Goal: Task Accomplishment & Management: Manage account settings

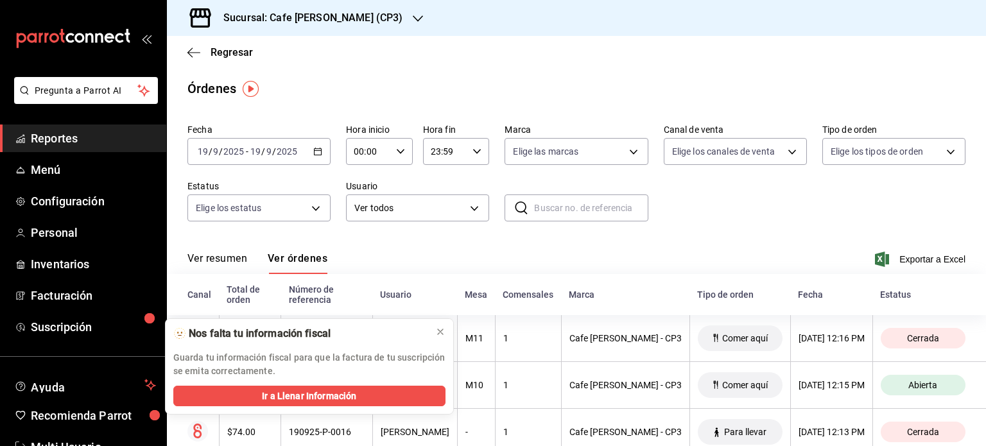
click at [353, 20] on h3 "Sucursal: Cafe [PERSON_NAME] (CP3)" at bounding box center [307, 17] width 189 height 15
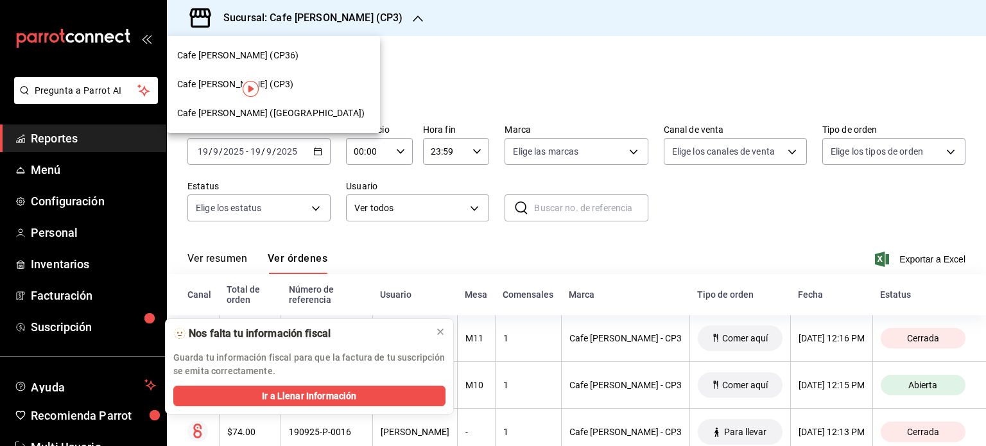
click at [278, 112] on span "Cafe [PERSON_NAME] ([GEOGRAPHIC_DATA])" at bounding box center [271, 113] width 188 height 13
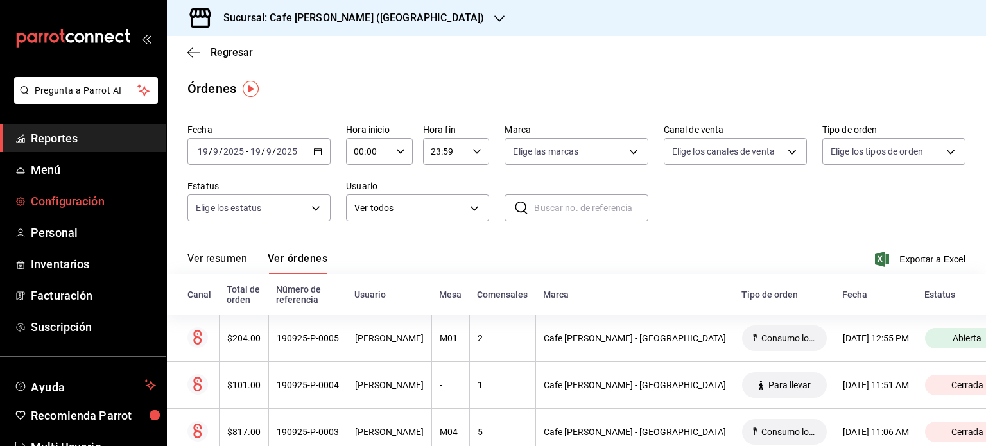
click at [69, 202] on span "Configuración" at bounding box center [93, 201] width 125 height 17
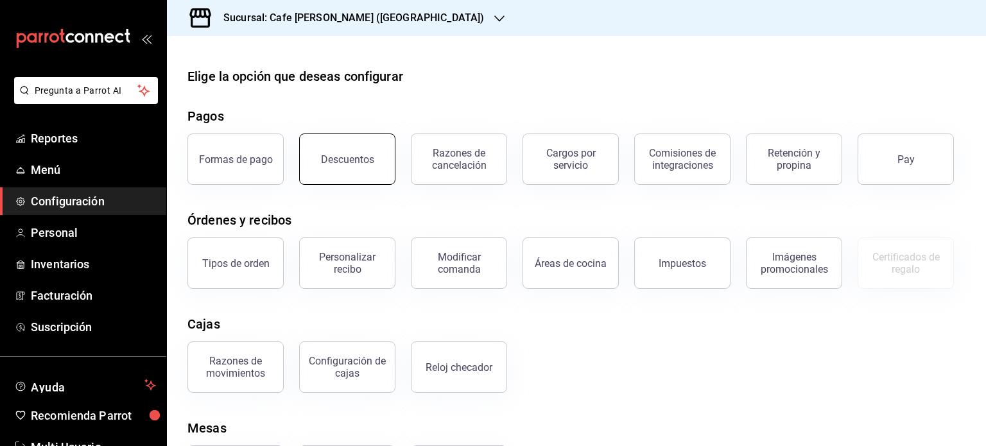
click at [358, 156] on div "Descuentos" at bounding box center [347, 159] width 53 height 12
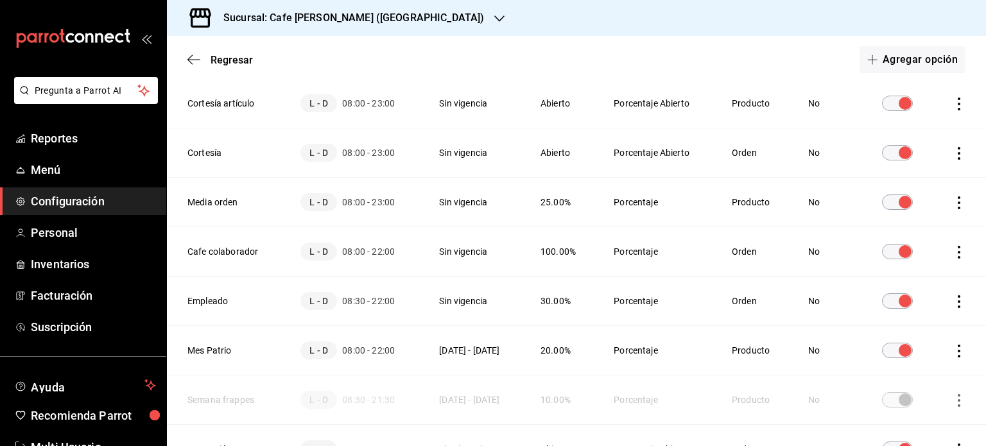
scroll to position [123, 0]
click at [216, 62] on span "Regresar" at bounding box center [232, 60] width 42 height 12
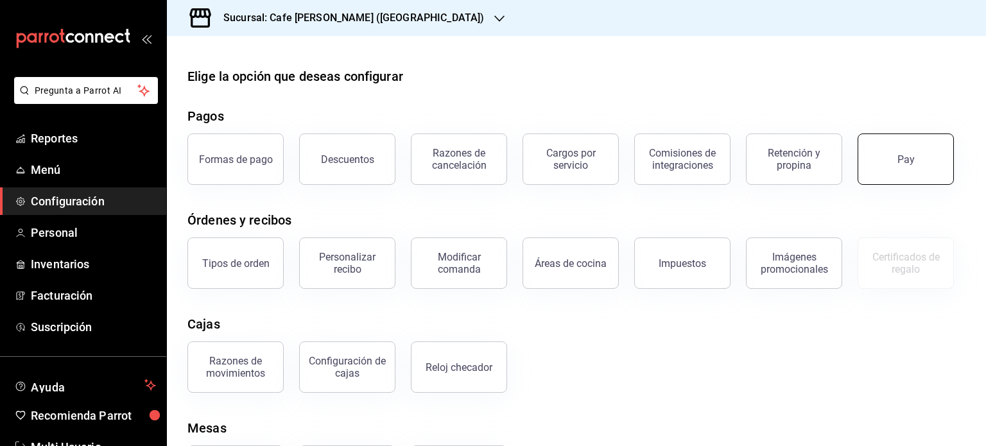
click at [907, 157] on div "Pay" at bounding box center [906, 159] width 17 height 12
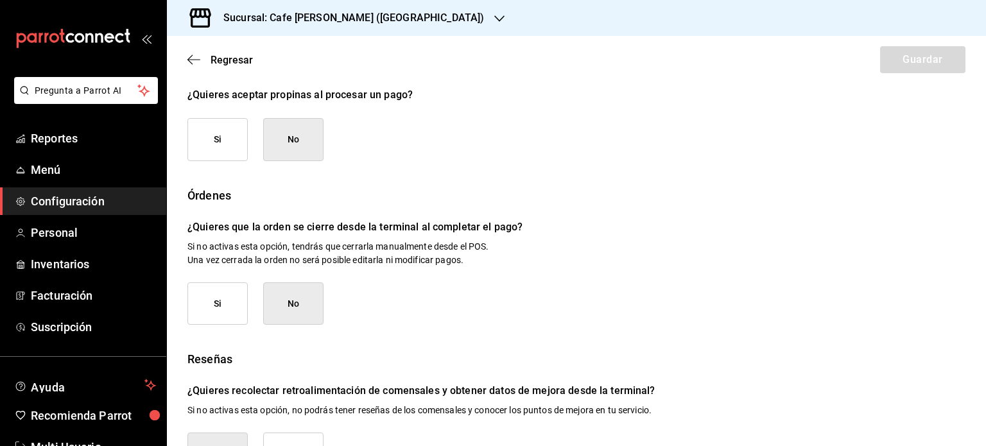
scroll to position [141, 0]
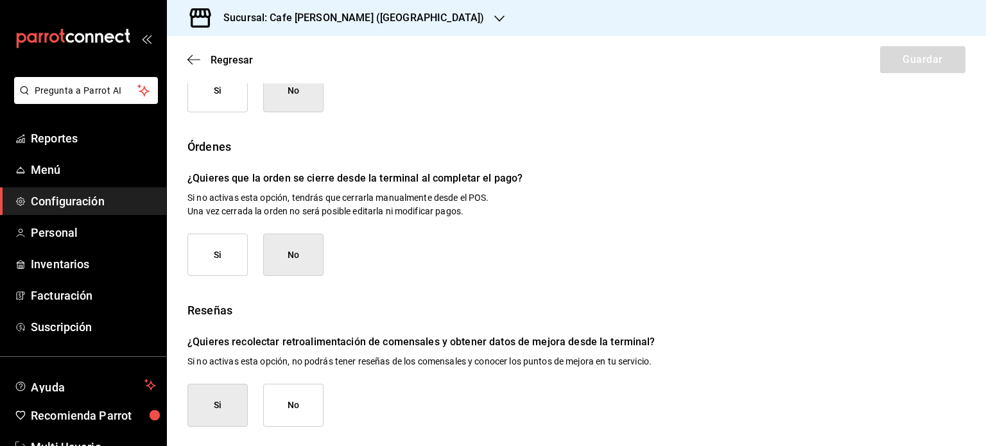
click at [220, 248] on button "Si" at bounding box center [218, 255] width 60 height 43
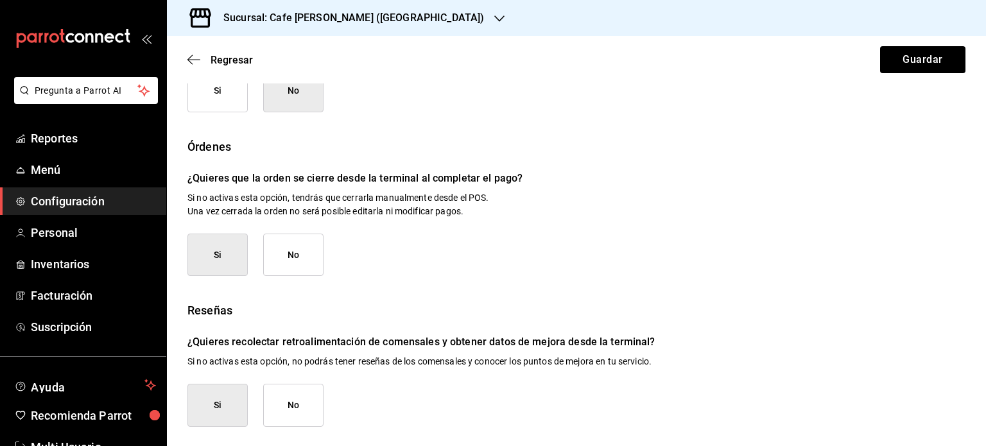
click at [295, 411] on button "No" at bounding box center [293, 405] width 60 height 43
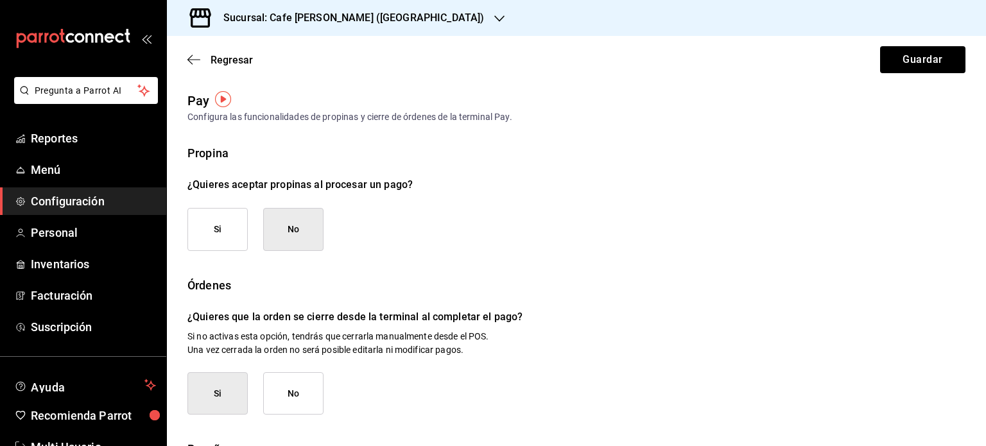
scroll to position [0, 0]
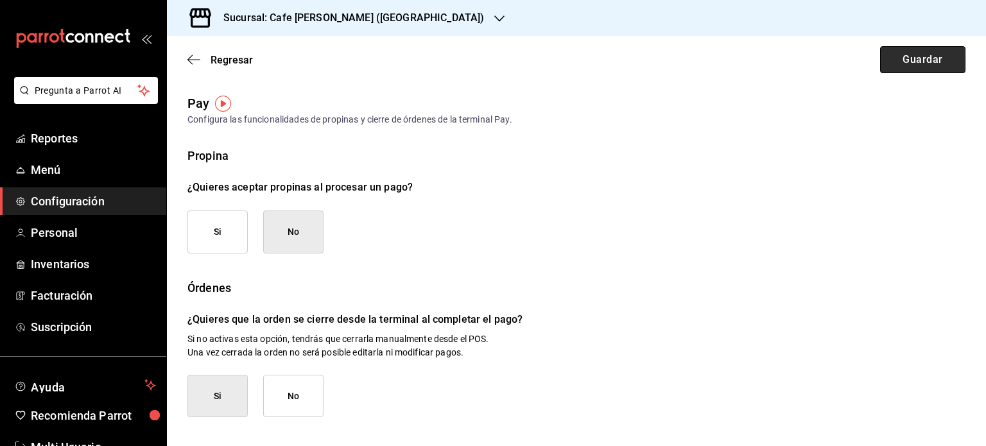
click at [916, 60] on button "Guardar" at bounding box center [922, 59] width 85 height 27
click at [331, 17] on h3 "Sucursal: Cafe [PERSON_NAME] ([GEOGRAPHIC_DATA])" at bounding box center [348, 17] width 271 height 15
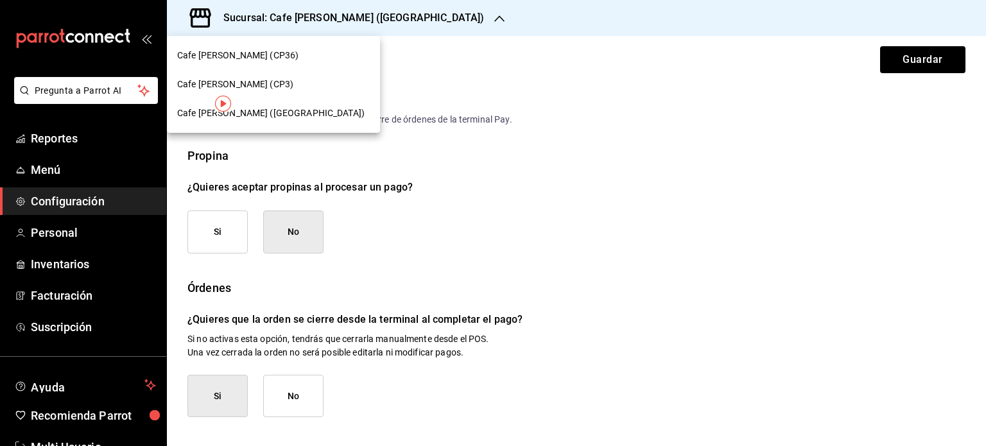
click at [242, 82] on span "Cafe [PERSON_NAME] (CP3)" at bounding box center [235, 84] width 116 height 13
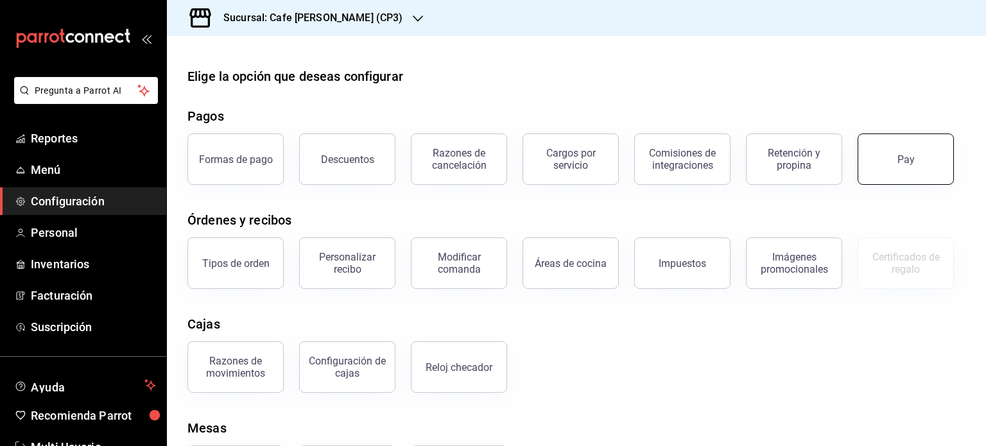
click at [888, 163] on button "Pay" at bounding box center [906, 159] width 96 height 51
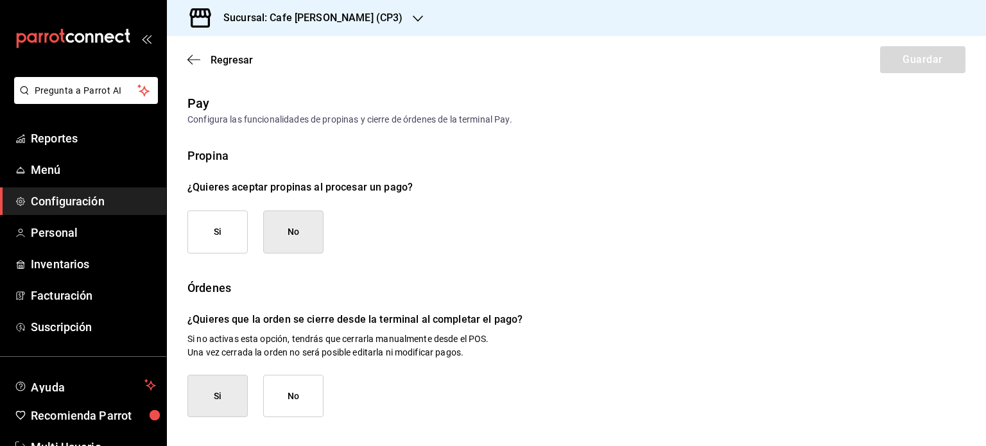
scroll to position [141, 0]
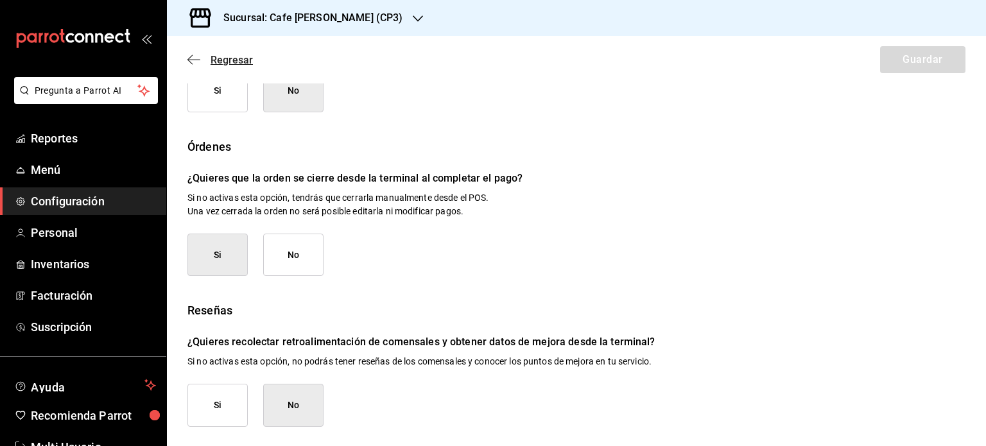
click at [219, 58] on span "Regresar" at bounding box center [232, 60] width 42 height 12
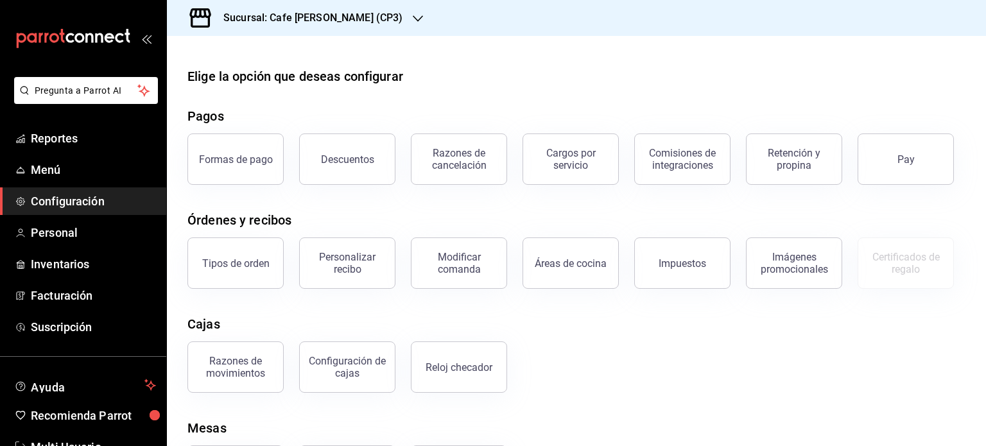
click at [364, 19] on div "Sucursal: Cafe [PERSON_NAME] (CP3)" at bounding box center [302, 18] width 251 height 36
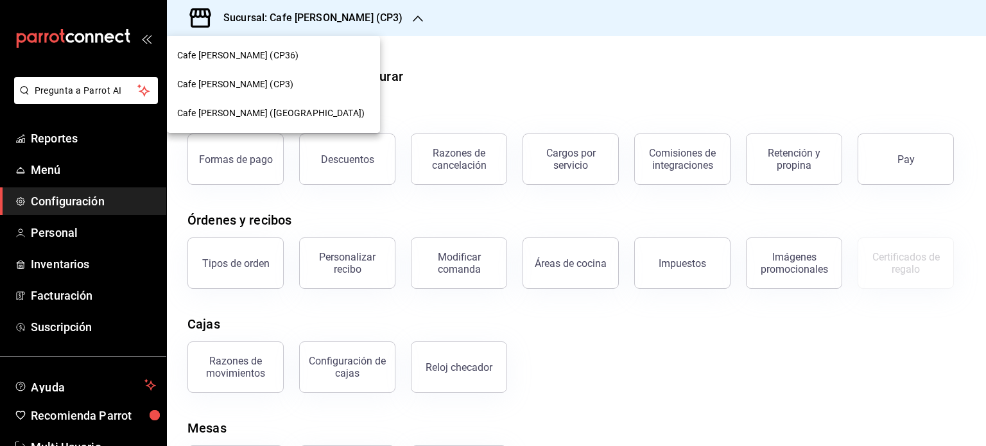
click at [266, 54] on div "Cafe [PERSON_NAME] (CP36)" at bounding box center [273, 55] width 193 height 13
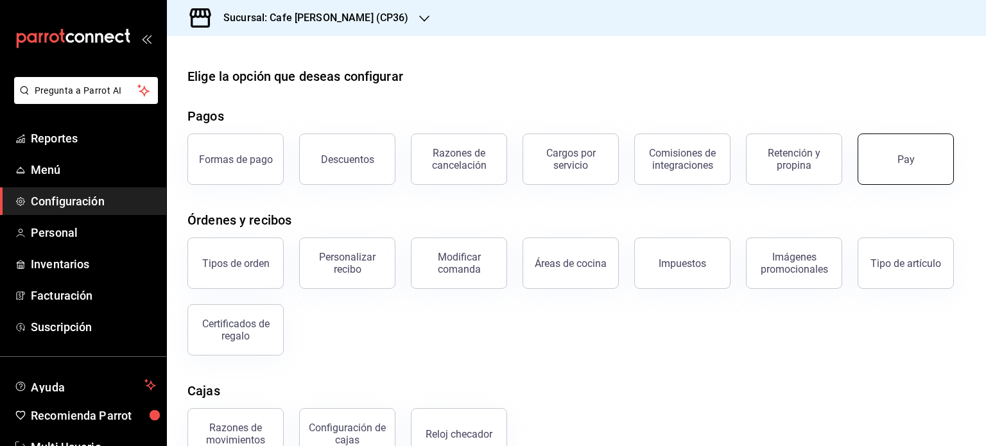
click at [893, 156] on button "Pay" at bounding box center [906, 159] width 96 height 51
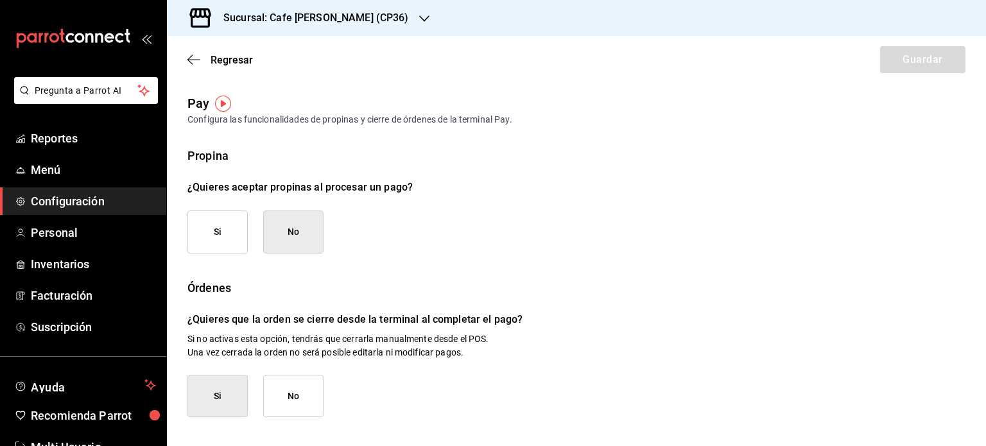
scroll to position [141, 0]
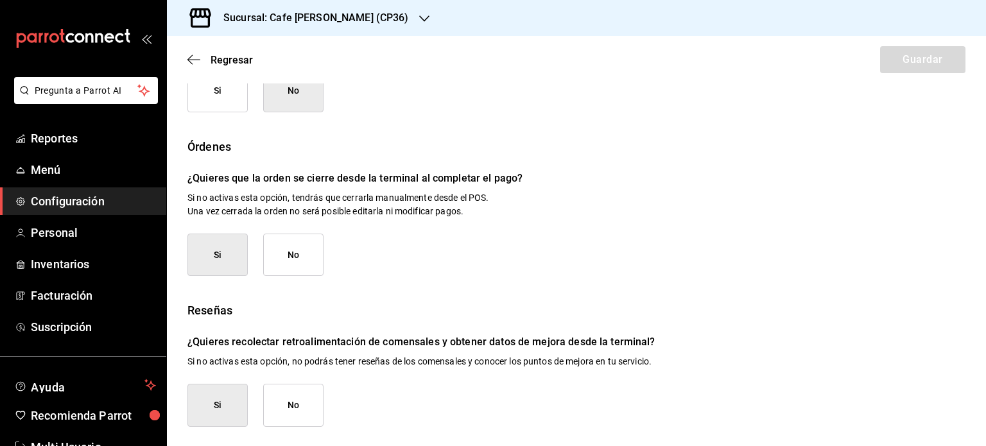
click at [293, 412] on button "No" at bounding box center [293, 405] width 60 height 43
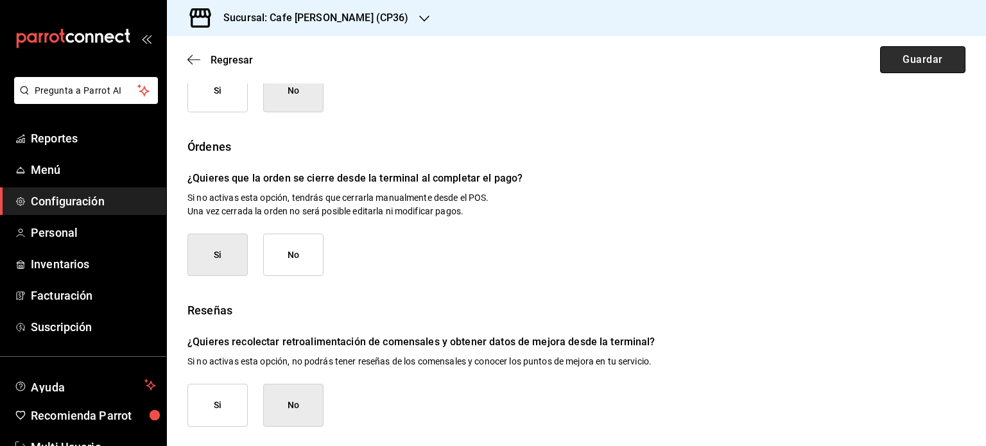
click at [920, 58] on button "Guardar" at bounding box center [922, 59] width 85 height 27
click at [976, 51] on div "Regresar Guardar" at bounding box center [576, 60] width 819 height 48
click at [927, 60] on button "Guardar" at bounding box center [922, 59] width 85 height 27
click at [370, 19] on div "Sucursal: Cafe [PERSON_NAME] (CP36)" at bounding box center [306, 18] width 258 height 36
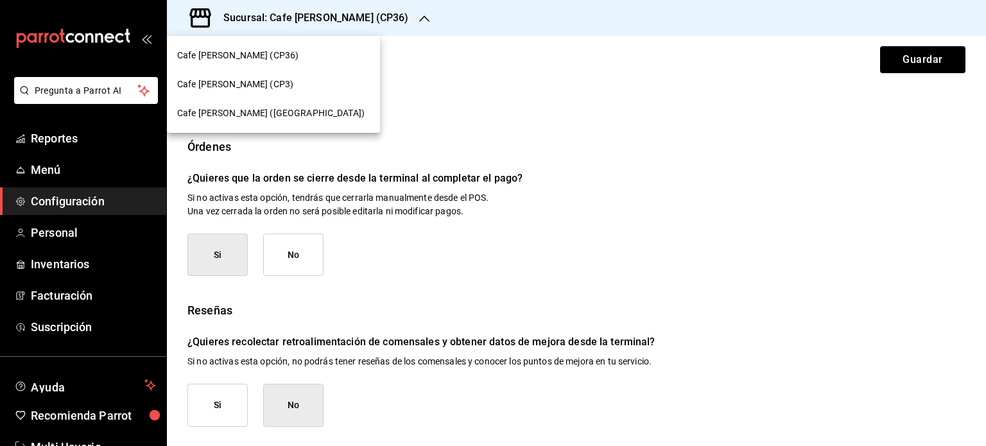
click at [294, 84] on div "Cafe [PERSON_NAME] (CP3)" at bounding box center [273, 84] width 193 height 13
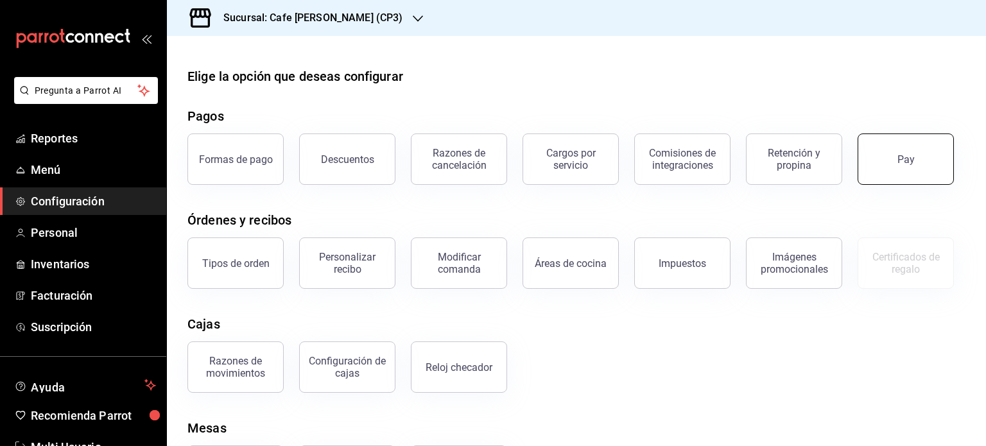
click at [924, 160] on button "Pay" at bounding box center [906, 159] width 96 height 51
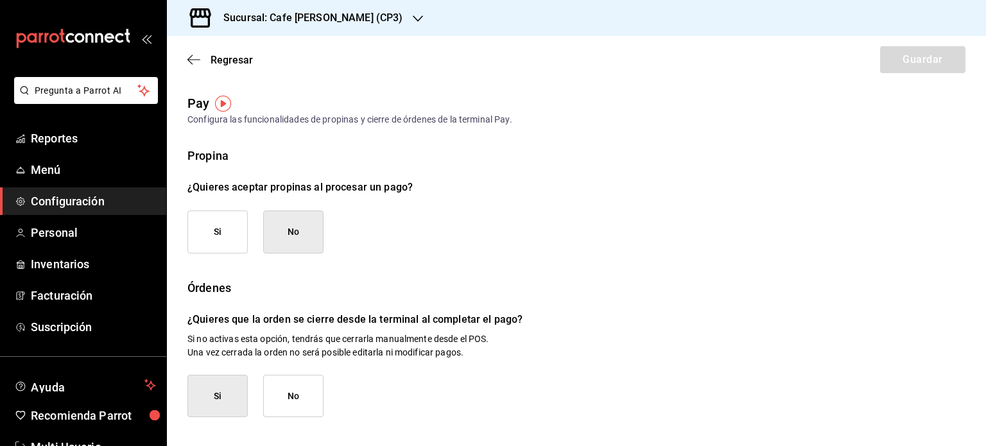
scroll to position [141, 0]
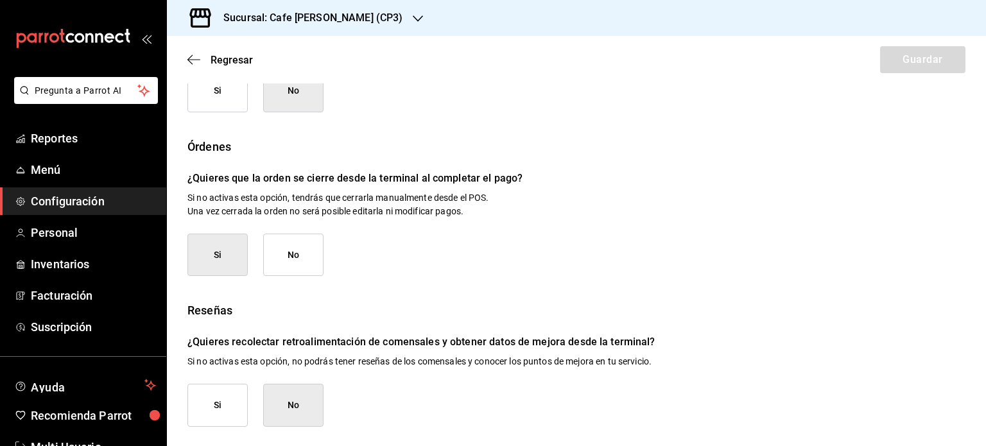
click at [349, 19] on h3 "Sucursal: Cafe [PERSON_NAME] (CP3)" at bounding box center [307, 17] width 189 height 15
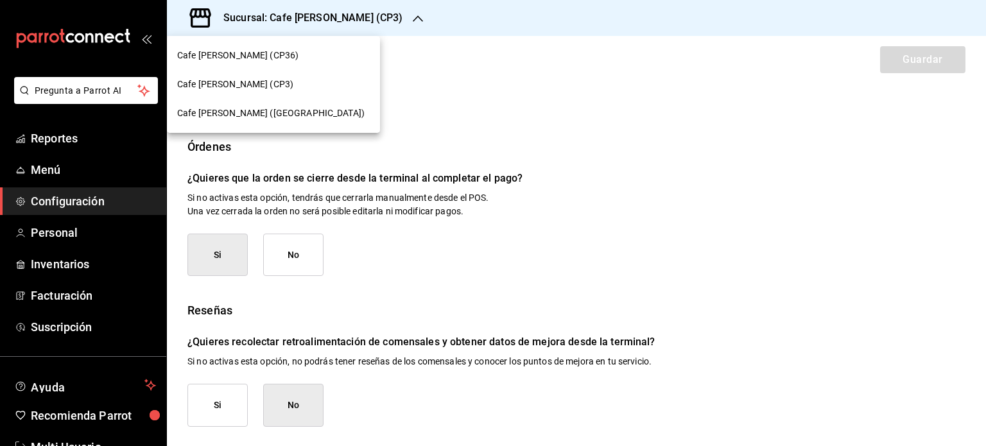
click at [296, 110] on div "Cafe [PERSON_NAME] ([GEOGRAPHIC_DATA])" at bounding box center [273, 113] width 193 height 13
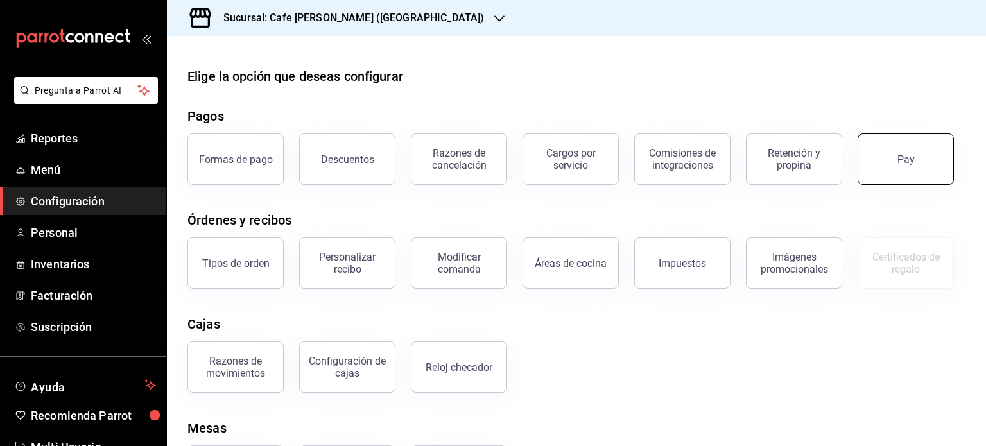
click at [907, 171] on button "Pay" at bounding box center [906, 159] width 96 height 51
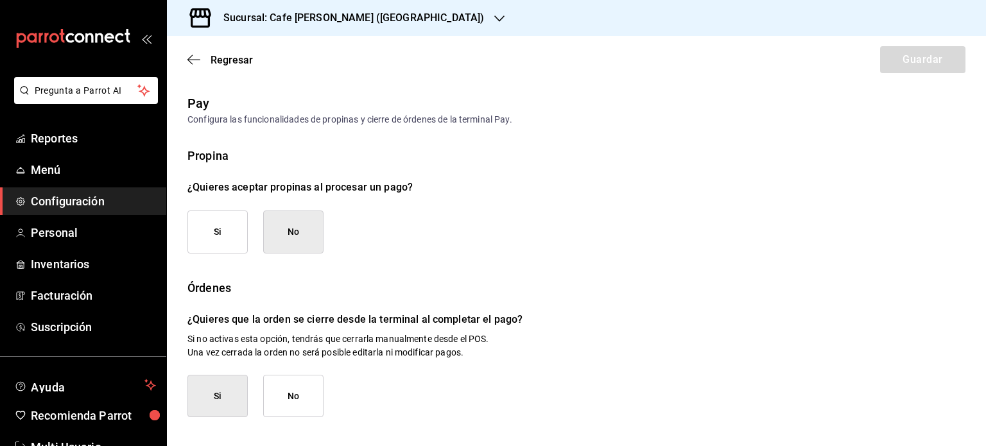
scroll to position [141, 0]
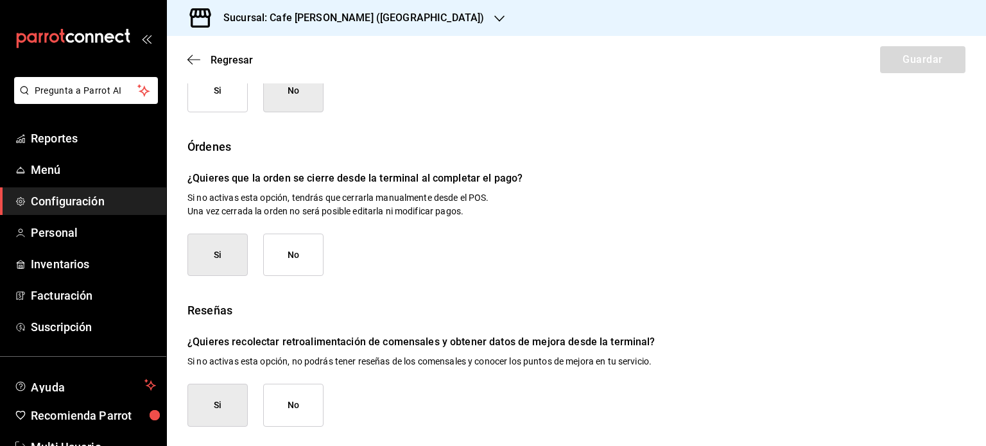
click at [293, 413] on button "No" at bounding box center [293, 405] width 60 height 43
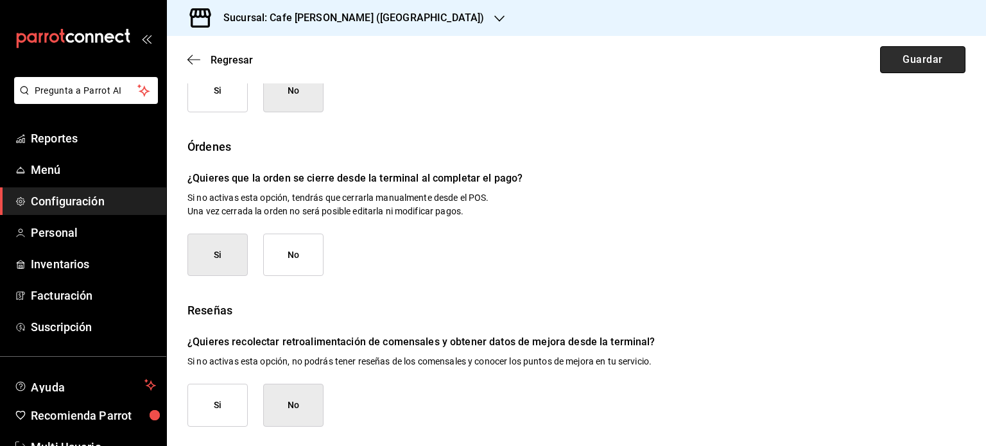
click at [907, 56] on button "Guardar" at bounding box center [922, 59] width 85 height 27
click at [190, 60] on icon "button" at bounding box center [194, 59] width 13 height 1
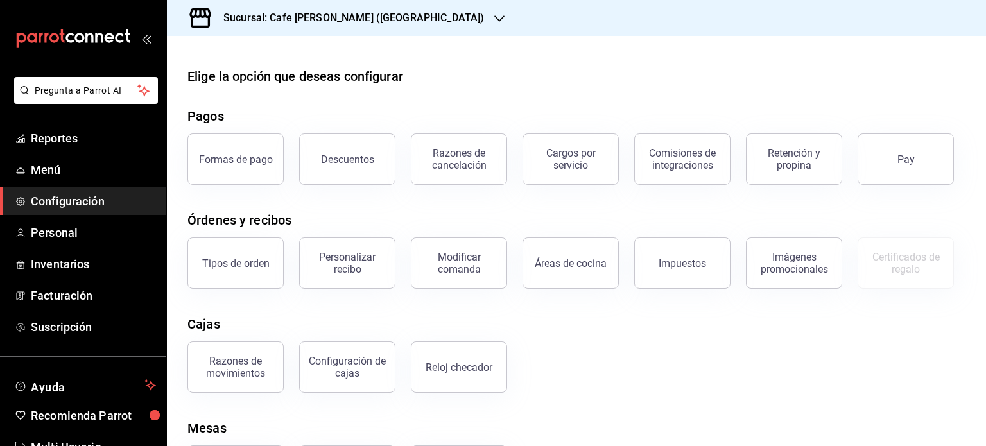
click at [360, 19] on h3 "Sucursal: Cafe [PERSON_NAME] ([GEOGRAPHIC_DATA])" at bounding box center [348, 17] width 271 height 15
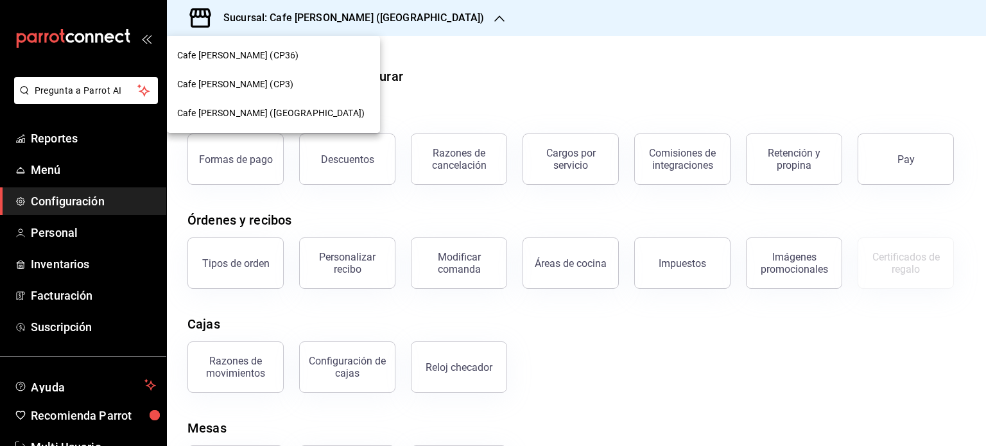
click at [288, 82] on div "Cafe [PERSON_NAME] (CP3)" at bounding box center [273, 84] width 193 height 13
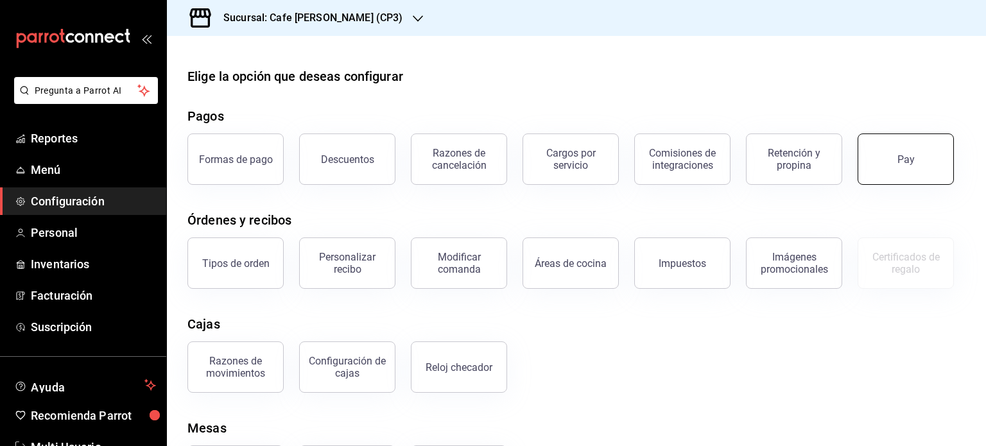
click at [904, 157] on div "Pay" at bounding box center [906, 159] width 17 height 12
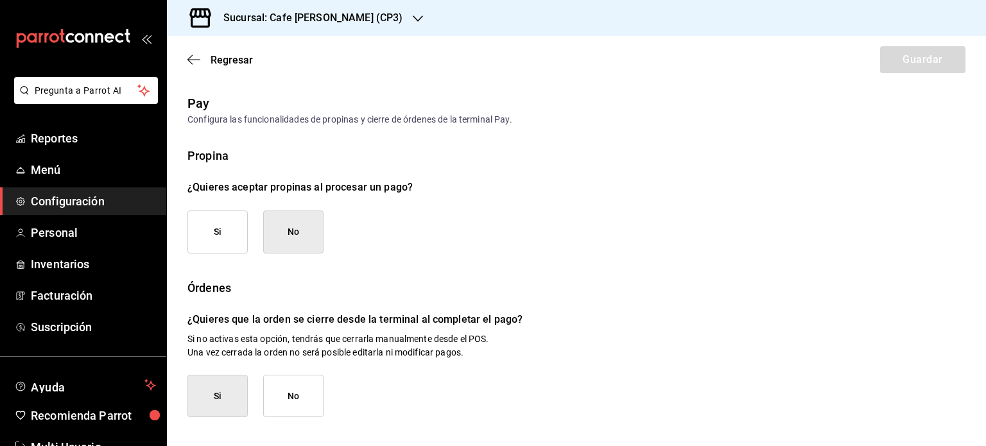
scroll to position [141, 0]
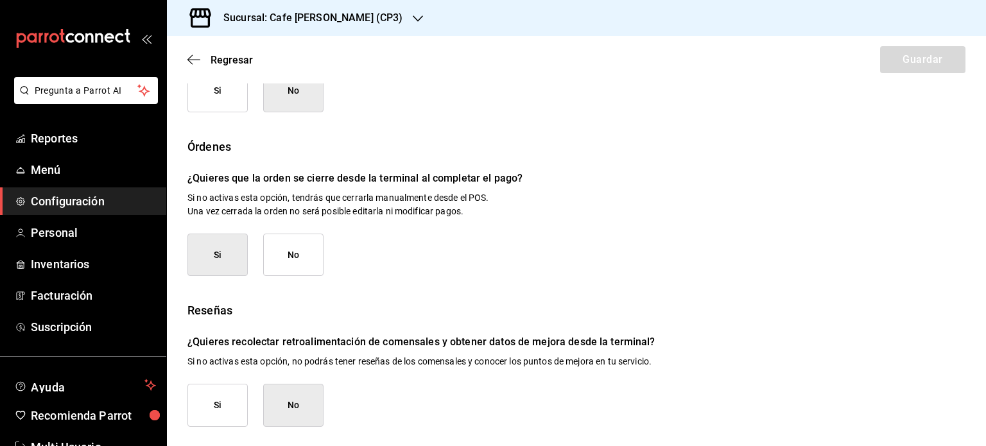
click at [274, 20] on h3 "Sucursal: Cafe [PERSON_NAME] (CP3)" at bounding box center [307, 17] width 189 height 15
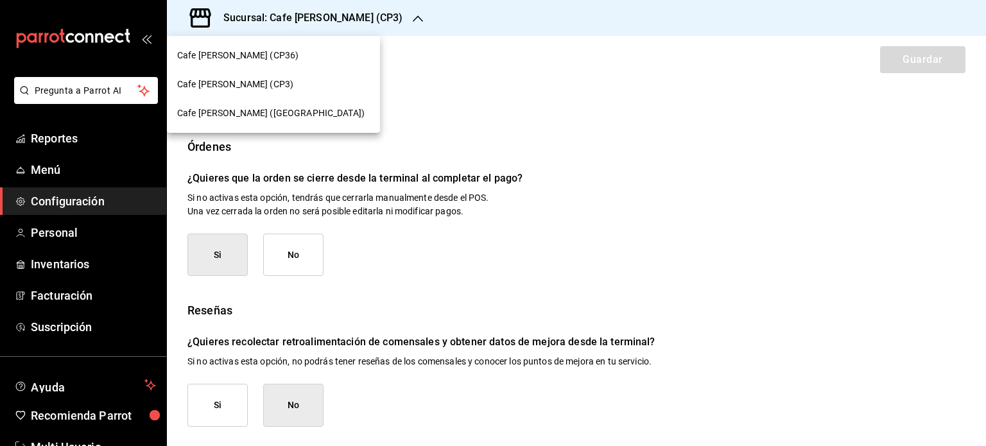
click at [258, 58] on span "Cafe [PERSON_NAME] (CP36)" at bounding box center [237, 55] width 121 height 13
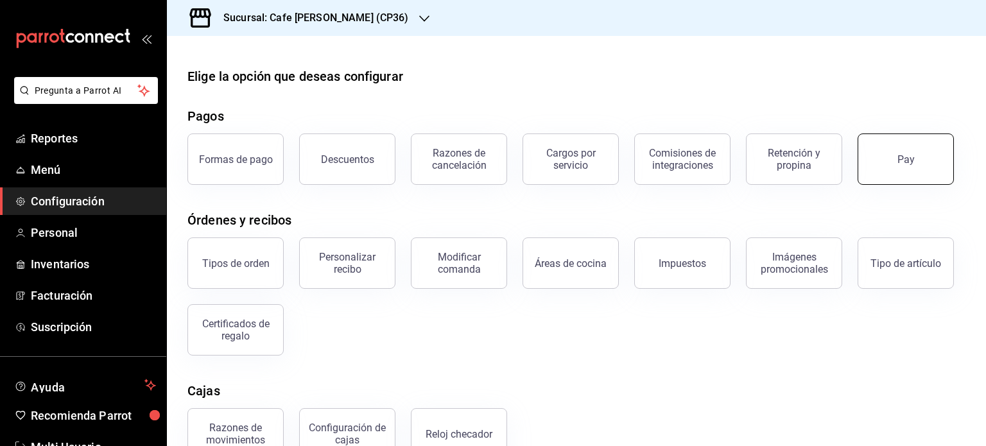
click at [902, 162] on div "Pay" at bounding box center [906, 159] width 17 height 12
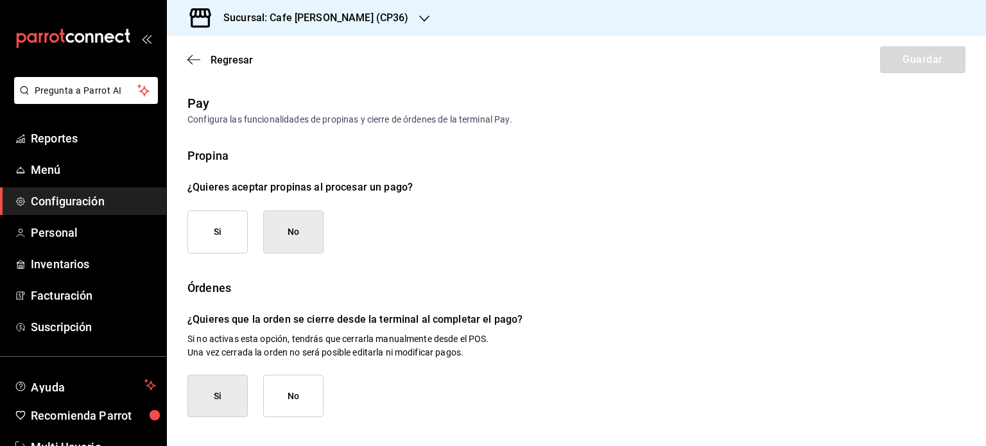
scroll to position [141, 0]
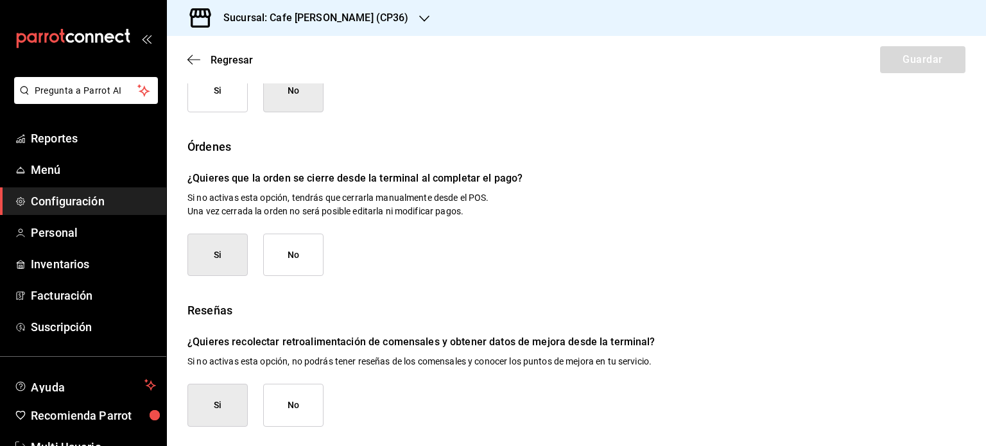
click at [302, 413] on button "No" at bounding box center [293, 405] width 60 height 43
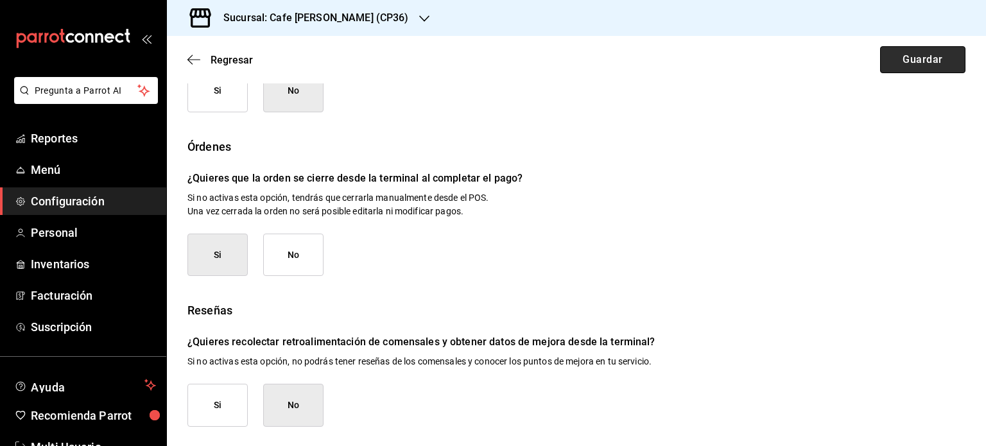
click at [911, 57] on button "Guardar" at bounding box center [922, 59] width 85 height 27
click at [361, 17] on h3 "Sucursal: Cafe [PERSON_NAME] (CP36)" at bounding box center [311, 17] width 196 height 15
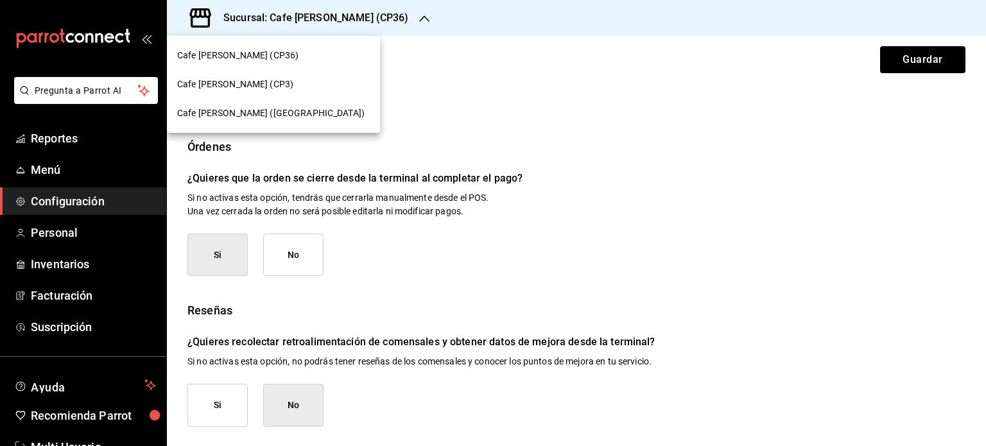
click at [310, 85] on div "Cafe [PERSON_NAME] (CP3)" at bounding box center [273, 84] width 193 height 13
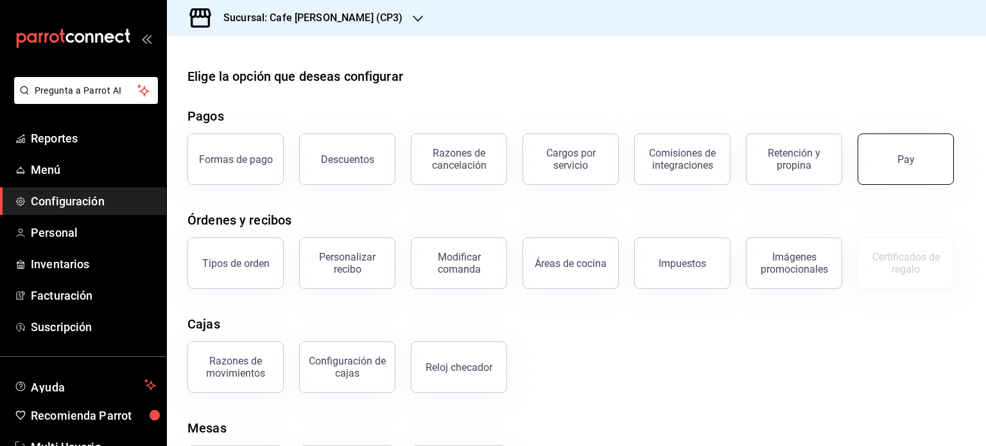
click at [912, 178] on button "Pay" at bounding box center [906, 159] width 96 height 51
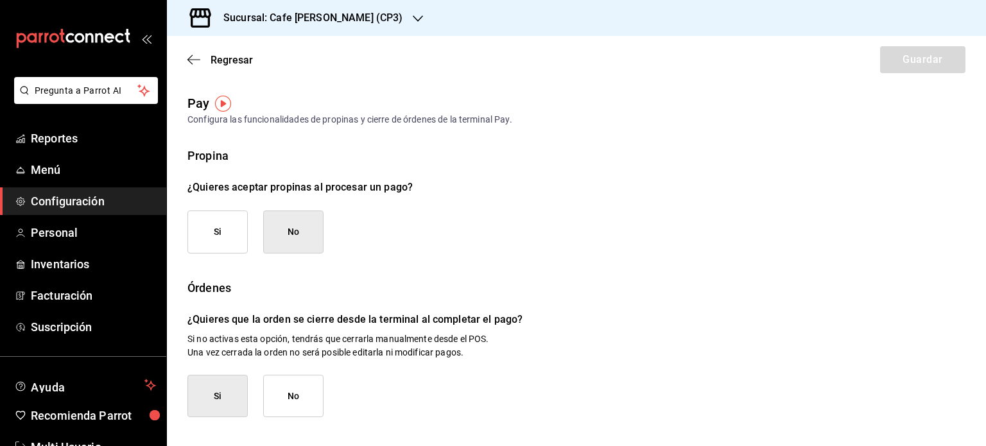
scroll to position [141, 0]
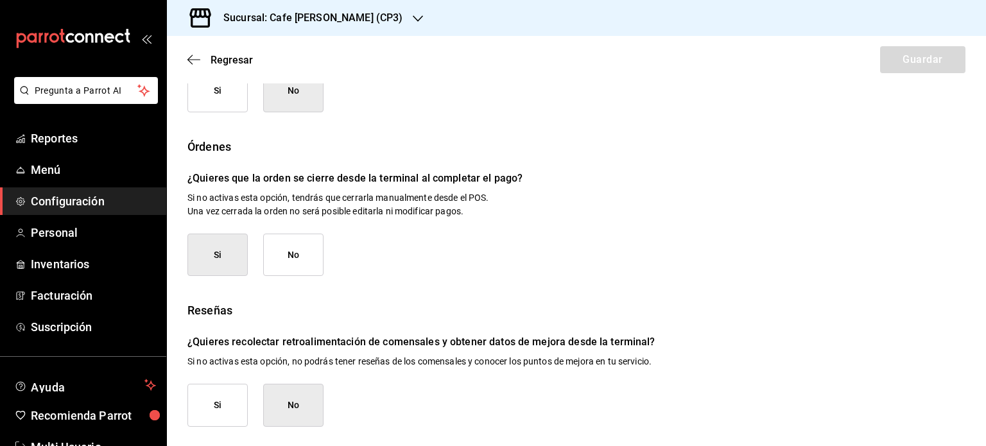
click at [336, 12] on h3 "Sucursal: Cafe [PERSON_NAME] (CP3)" at bounding box center [307, 17] width 189 height 15
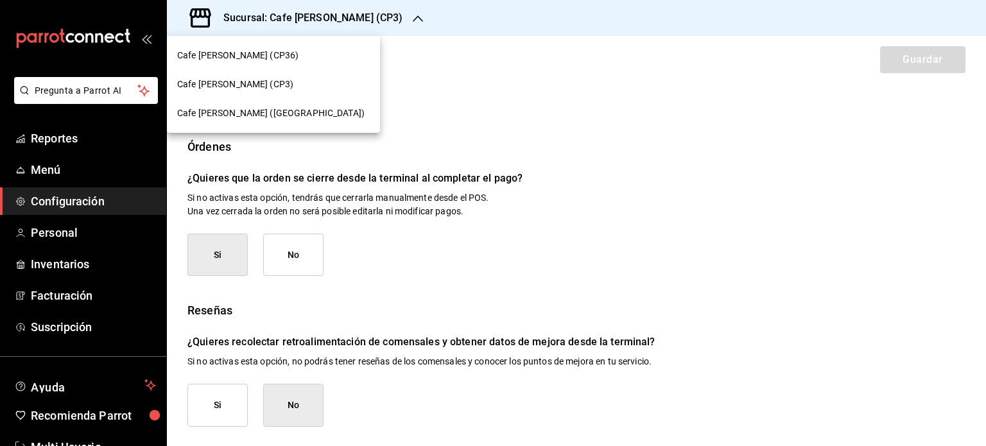
click at [284, 117] on span "Cafe [PERSON_NAME] ([GEOGRAPHIC_DATA])" at bounding box center [271, 113] width 188 height 13
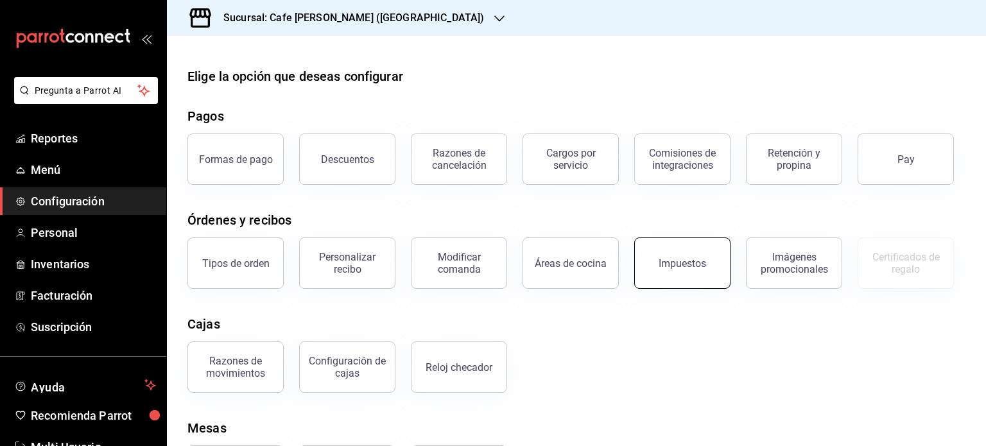
scroll to position [71, 0]
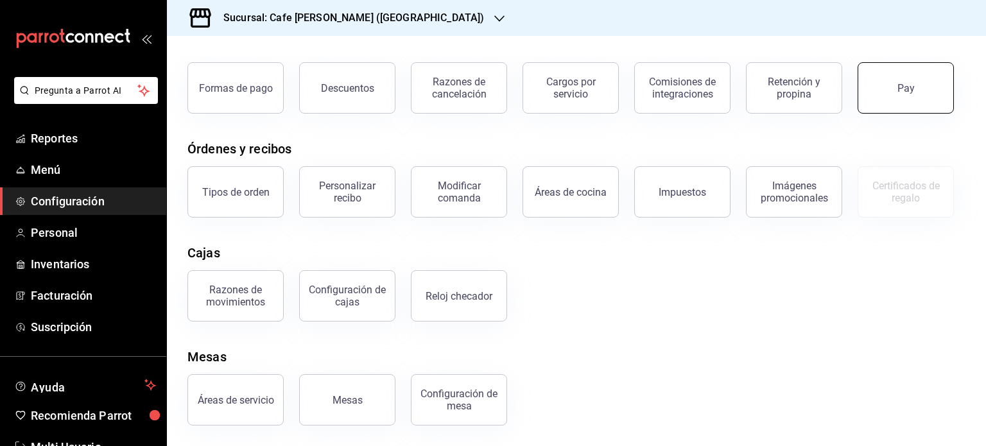
click at [881, 91] on button "Pay" at bounding box center [906, 87] width 96 height 51
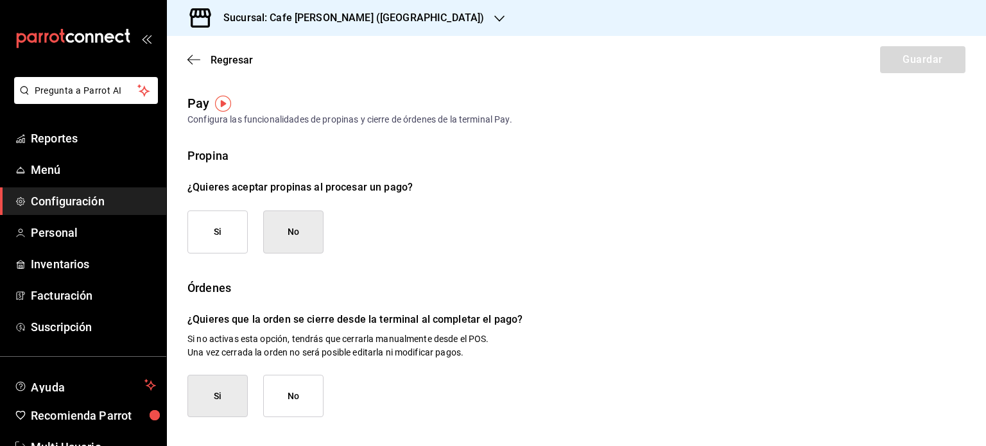
scroll to position [141, 0]
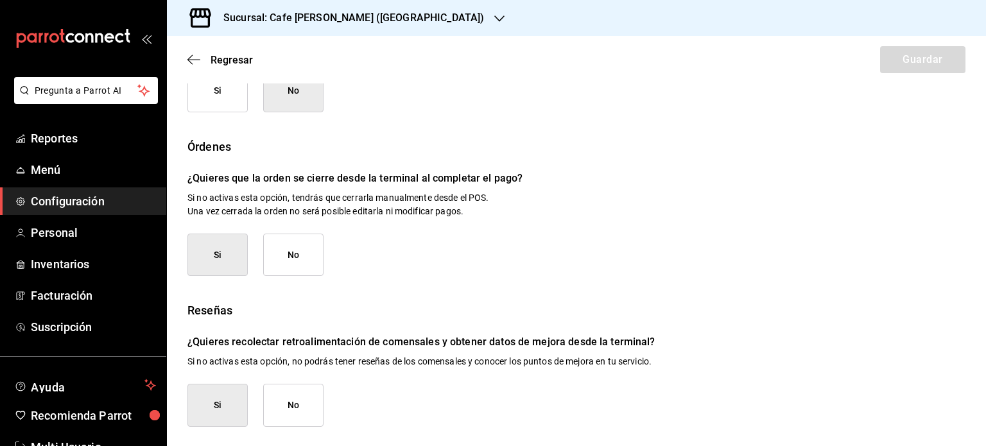
click at [303, 406] on button "No" at bounding box center [293, 405] width 60 height 43
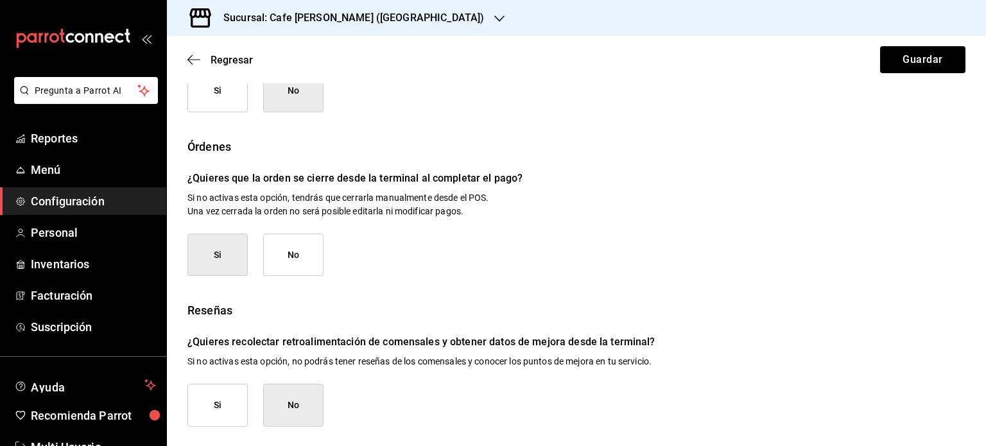
click at [816, 306] on div "Reseñas" at bounding box center [577, 310] width 778 height 17
click at [909, 58] on button "Guardar" at bounding box center [922, 59] width 85 height 27
click at [913, 61] on button "Guardar" at bounding box center [922, 59] width 85 height 27
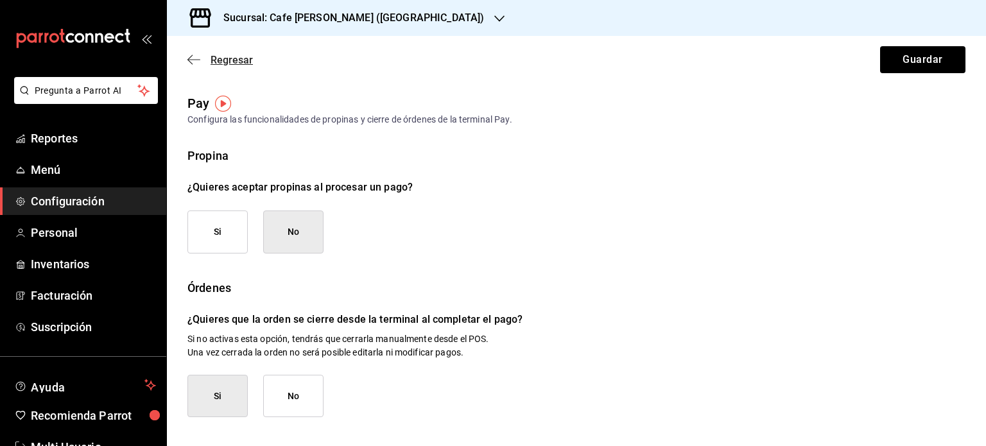
click at [226, 62] on span "Regresar" at bounding box center [232, 60] width 42 height 12
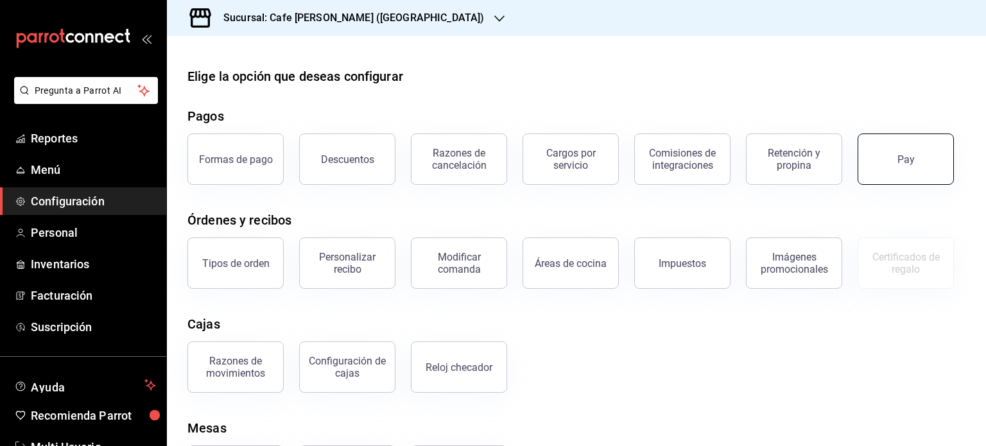
click at [888, 172] on button "Pay" at bounding box center [906, 159] width 96 height 51
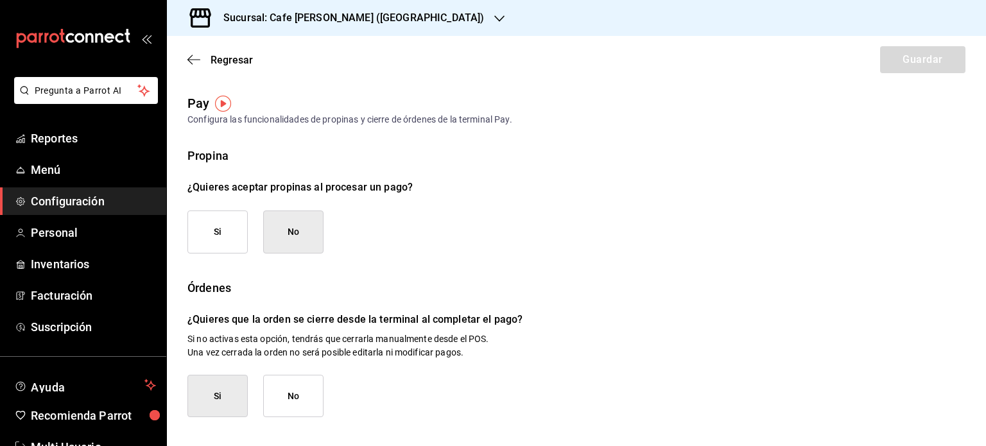
click at [357, 15] on h3 "Sucursal: Cafe [PERSON_NAME] ([GEOGRAPHIC_DATA])" at bounding box center [348, 17] width 271 height 15
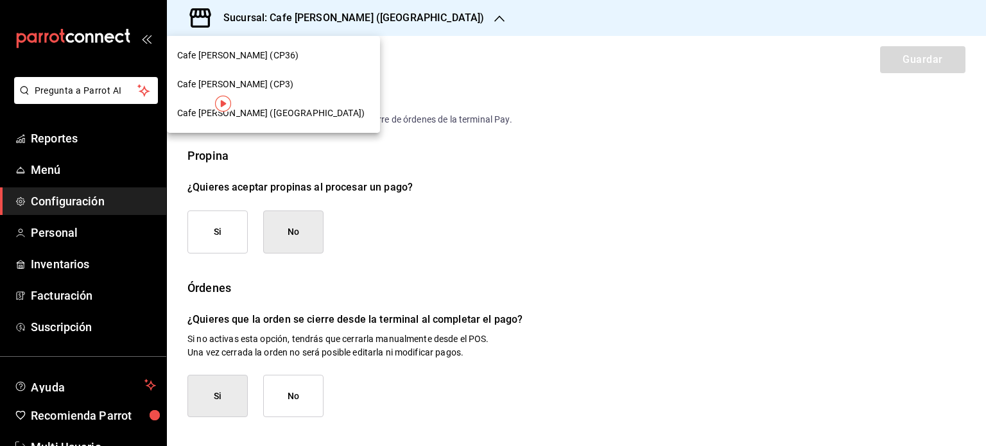
click at [299, 86] on div "Cafe [PERSON_NAME] (CP3)" at bounding box center [273, 84] width 193 height 13
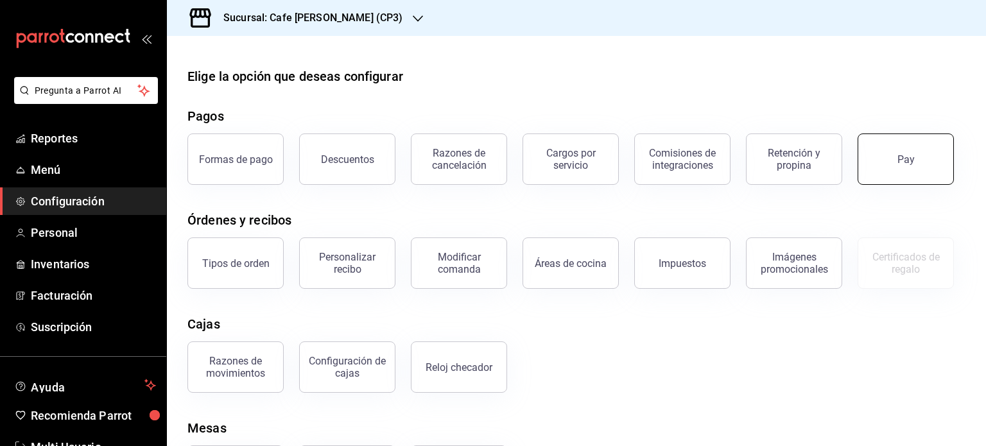
click at [887, 166] on button "Pay" at bounding box center [906, 159] width 96 height 51
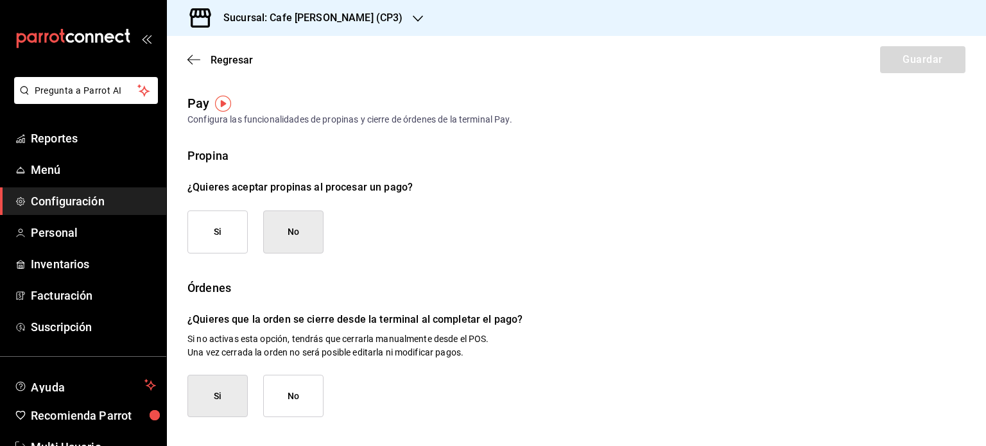
click at [341, 16] on h3 "Sucursal: Cafe [PERSON_NAME] (CP3)" at bounding box center [307, 17] width 189 height 15
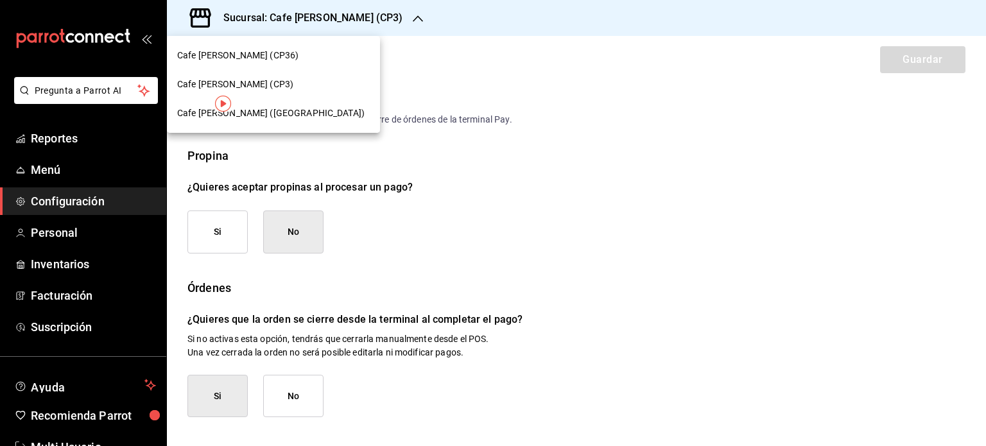
click at [293, 60] on div "Cafe [PERSON_NAME] (CP36)" at bounding box center [273, 55] width 193 height 13
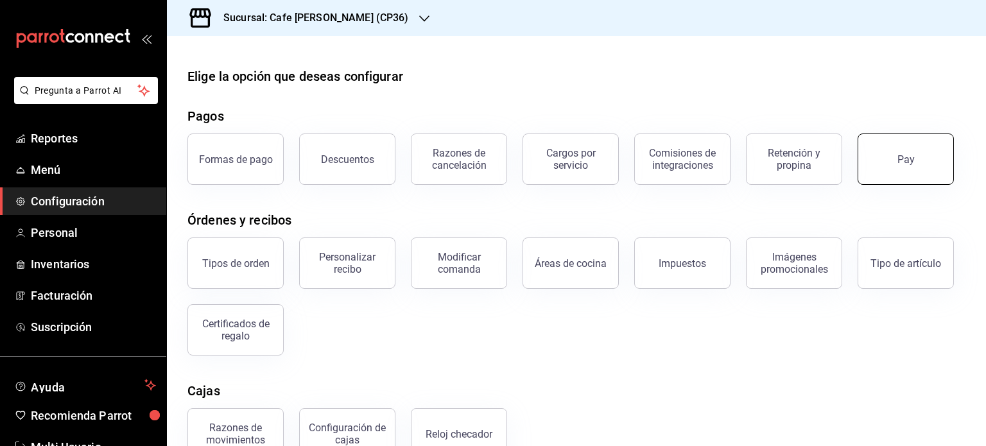
click at [869, 177] on button "Pay" at bounding box center [906, 159] width 96 height 51
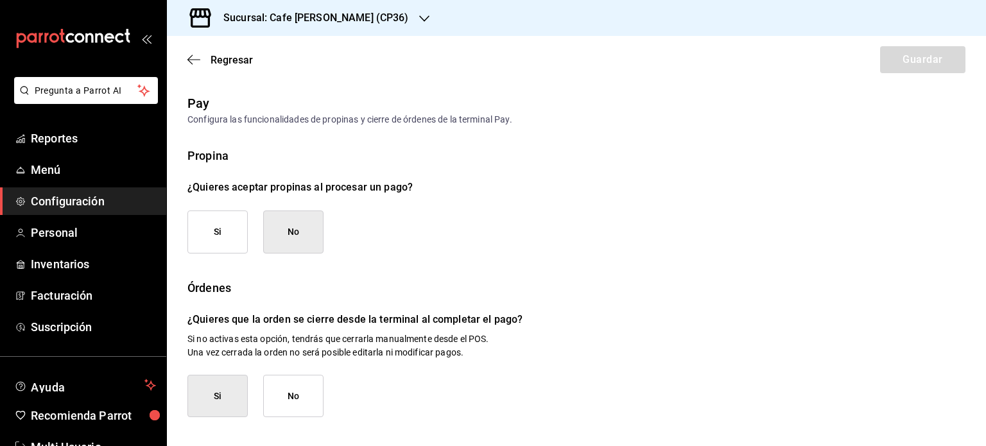
scroll to position [141, 0]
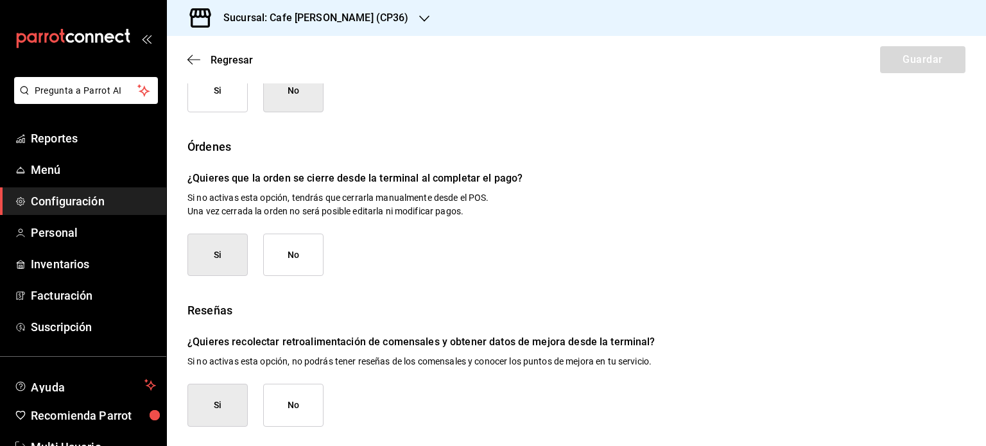
click at [302, 399] on button "No" at bounding box center [293, 405] width 60 height 43
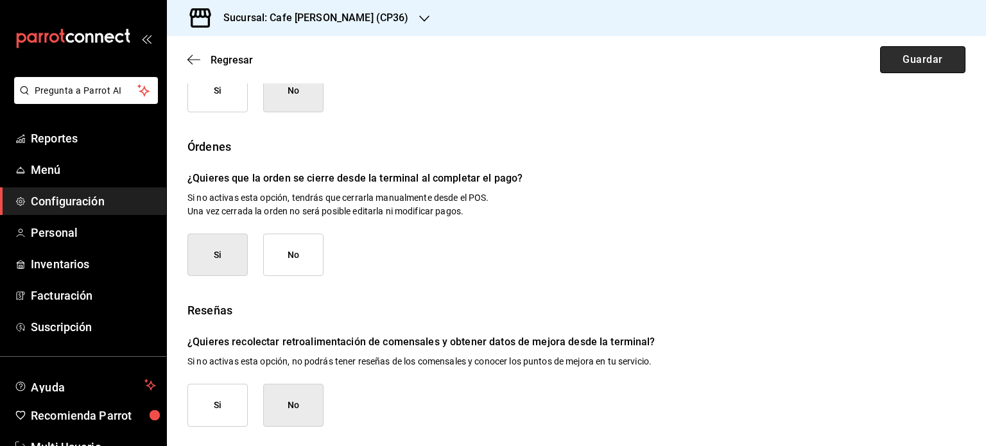
click at [917, 62] on button "Guardar" at bounding box center [922, 59] width 85 height 27
click at [906, 62] on button "Guardar" at bounding box center [922, 59] width 85 height 27
click at [374, 21] on div "Sucursal: Cafe [PERSON_NAME] (CP36)" at bounding box center [306, 18] width 258 height 36
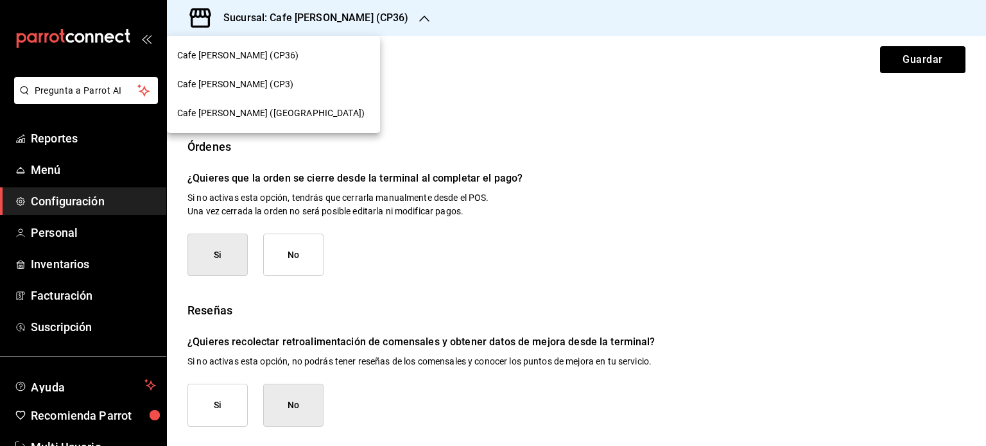
click at [632, 132] on div at bounding box center [493, 223] width 986 height 446
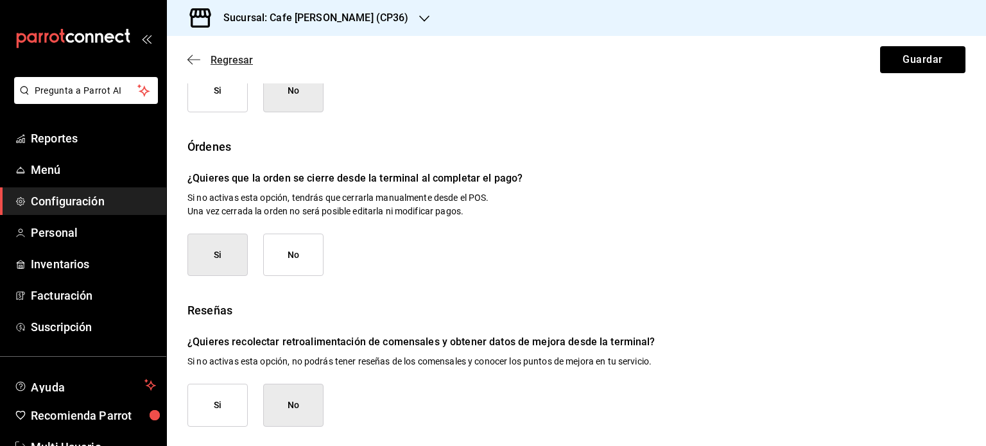
click at [223, 62] on span "Regresar" at bounding box center [232, 60] width 42 height 12
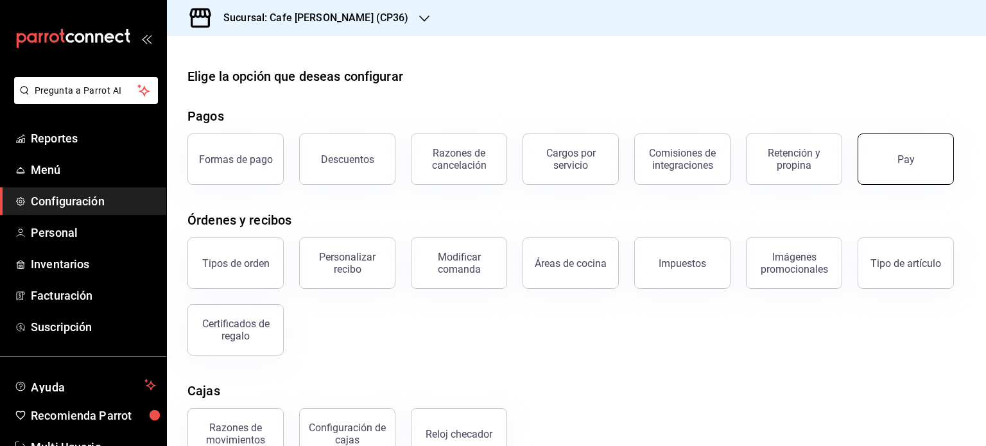
click at [914, 155] on button "Pay" at bounding box center [906, 159] width 96 height 51
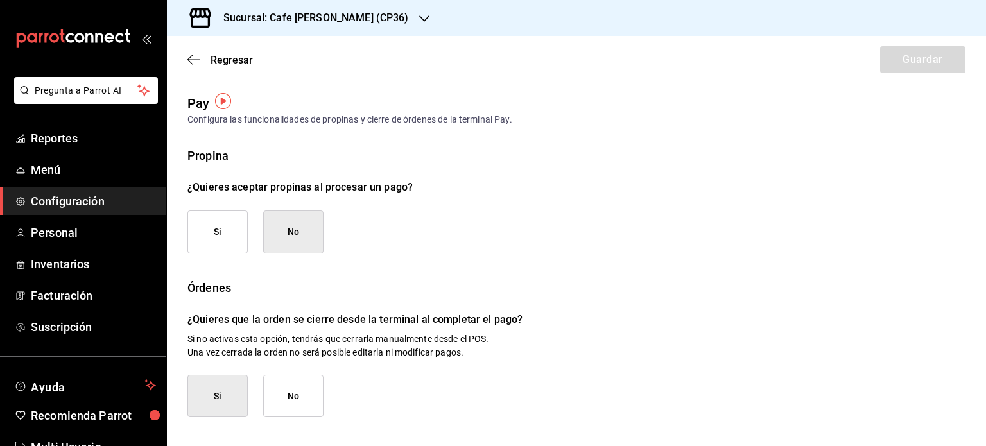
scroll to position [1, 0]
click at [367, 19] on div "Sucursal: Cafe [PERSON_NAME] (CP36)" at bounding box center [306, 18] width 258 height 36
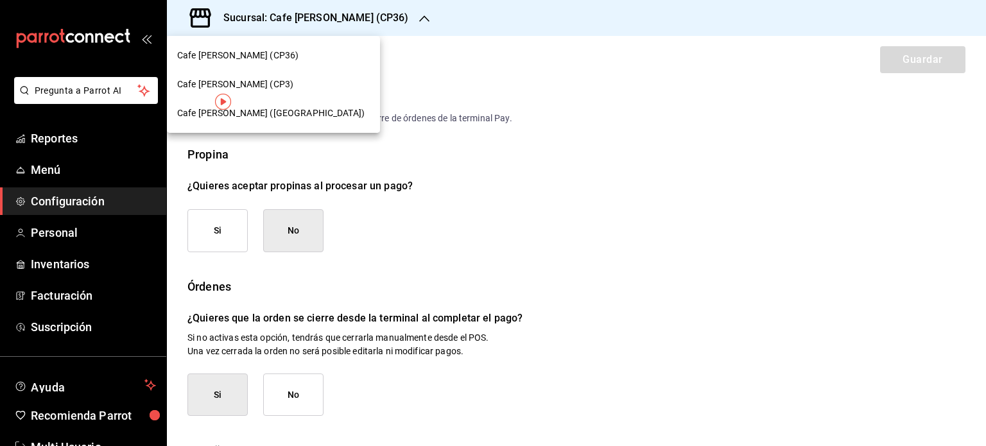
click at [290, 88] on div "Cafe [PERSON_NAME] (CP3)" at bounding box center [273, 84] width 193 height 13
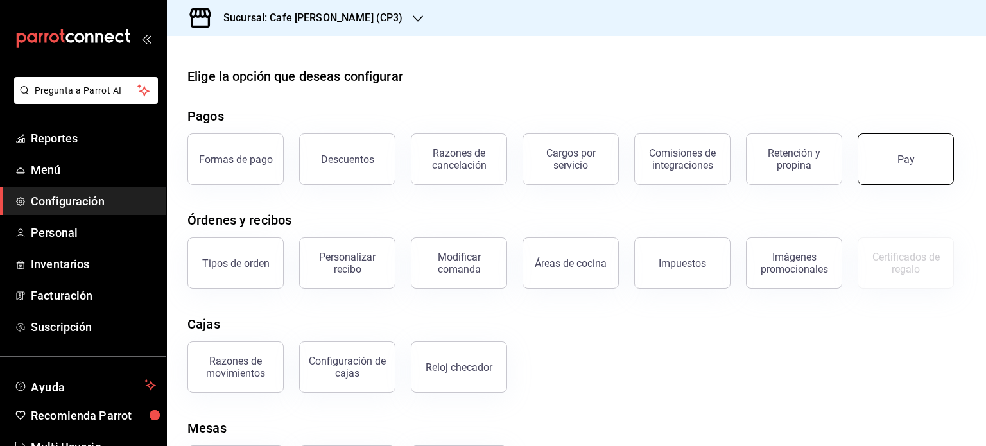
click at [882, 169] on button "Pay" at bounding box center [906, 159] width 96 height 51
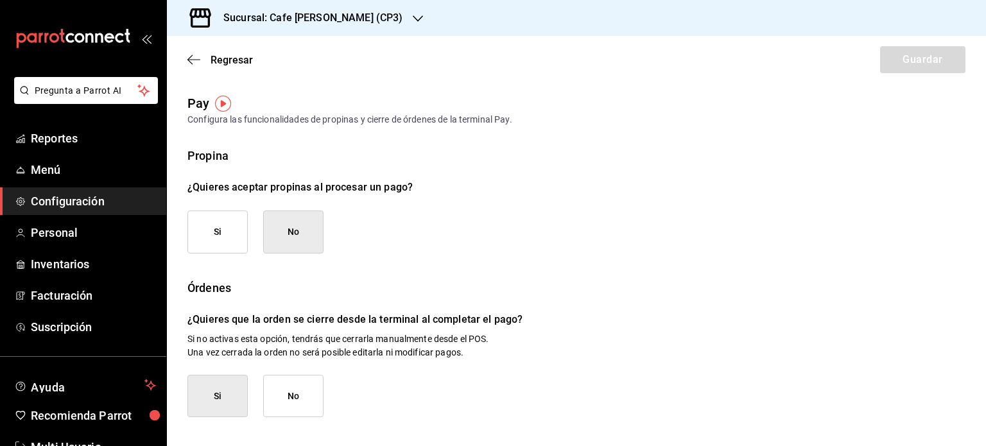
click at [333, 19] on h3 "Sucursal: Cafe [PERSON_NAME] (CP3)" at bounding box center [307, 17] width 189 height 15
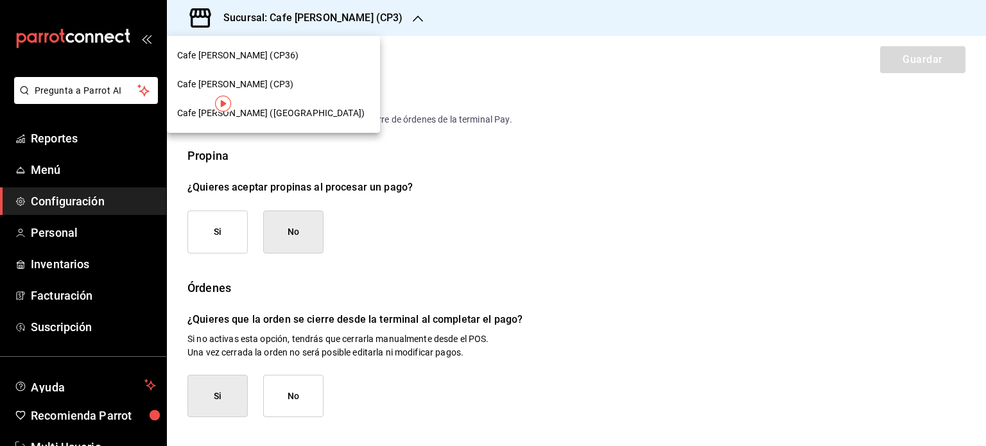
click at [267, 116] on span "Cafe [PERSON_NAME] ([GEOGRAPHIC_DATA])" at bounding box center [271, 113] width 188 height 13
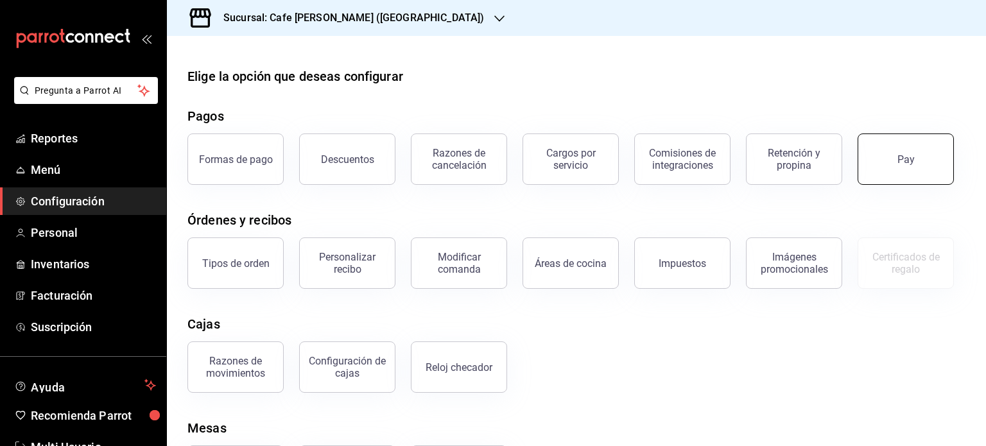
click at [900, 161] on div "Pay" at bounding box center [906, 159] width 17 height 12
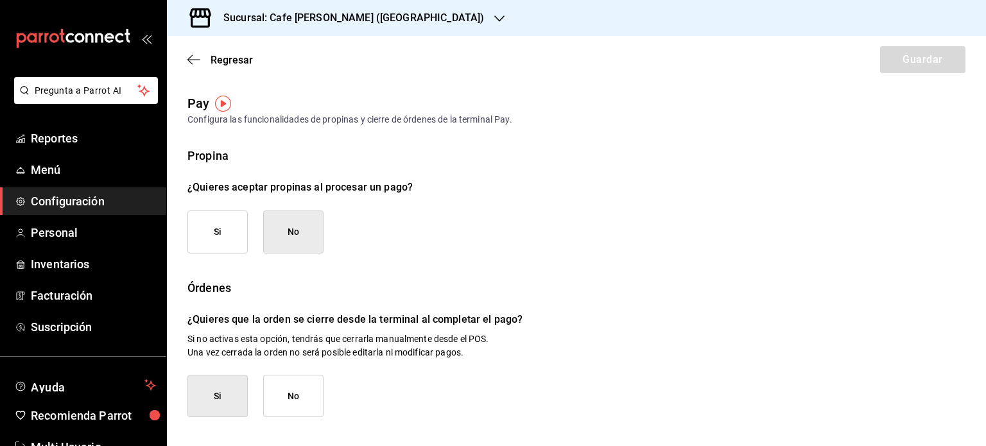
drag, startPoint x: 633, startPoint y: 290, endPoint x: 657, endPoint y: 142, distance: 149.7
click at [657, 142] on div "Pay Configura las funcionalidades de propinas y cierre de órdenes de la termina…" at bounding box center [576, 331] width 819 height 475
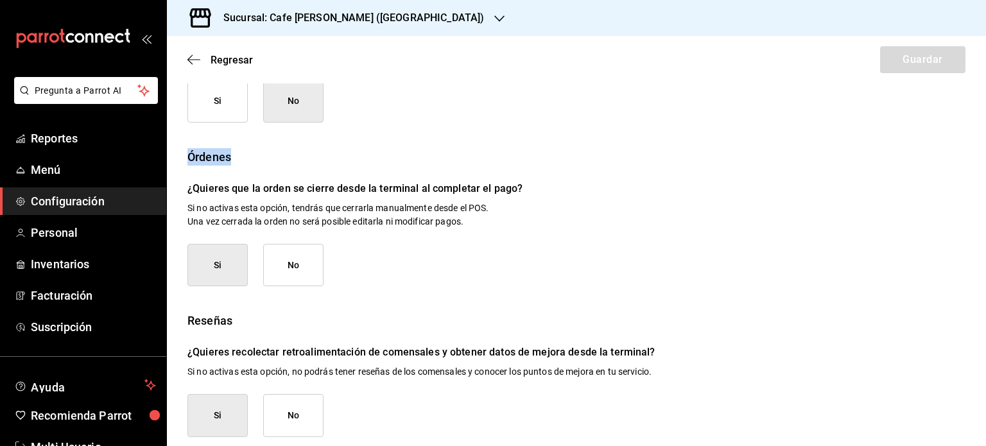
scroll to position [133, 0]
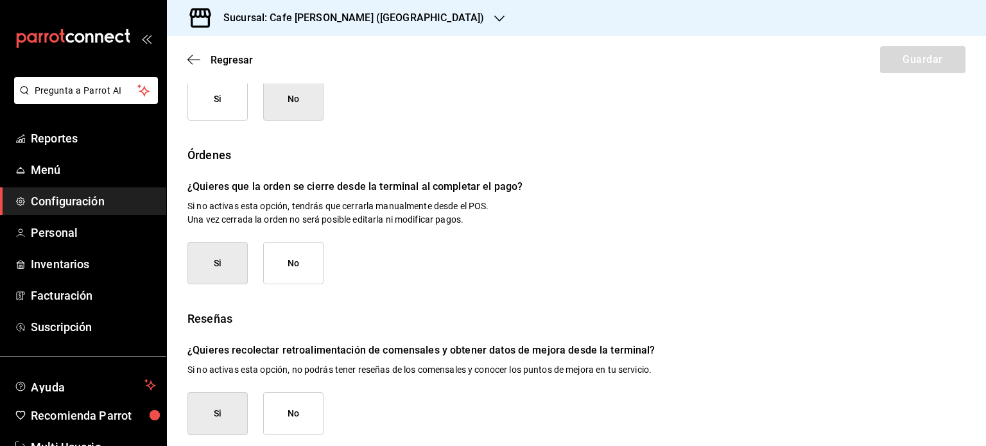
click at [783, 206] on p "Si no activas esta opción, tendrás que cerrarla manualmente desde el POS. Una v…" at bounding box center [577, 213] width 778 height 27
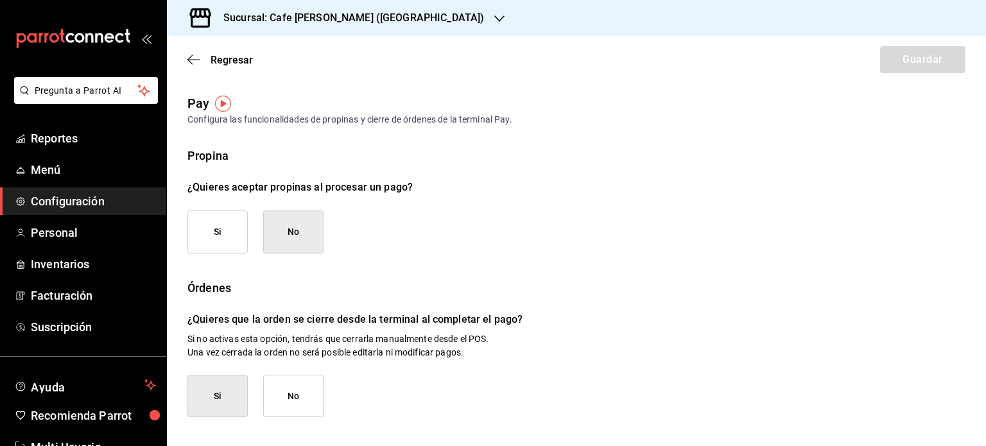
scroll to position [141, 0]
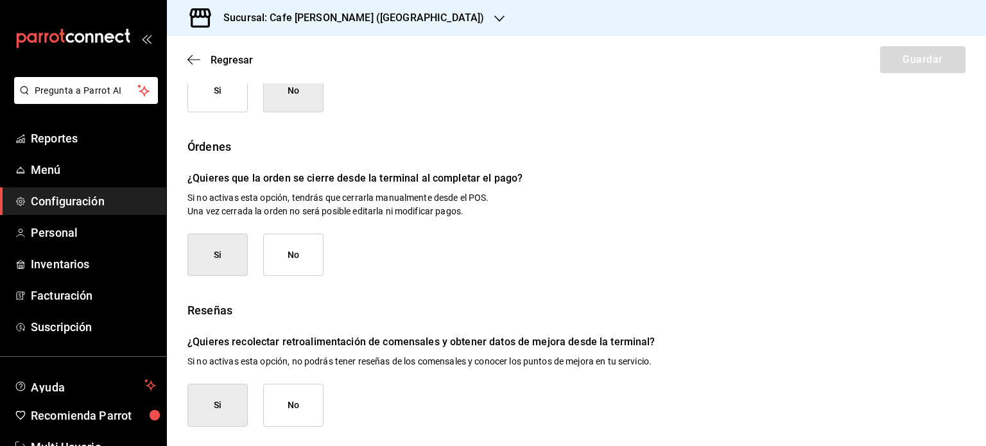
click at [299, 405] on button "No" at bounding box center [293, 405] width 60 height 43
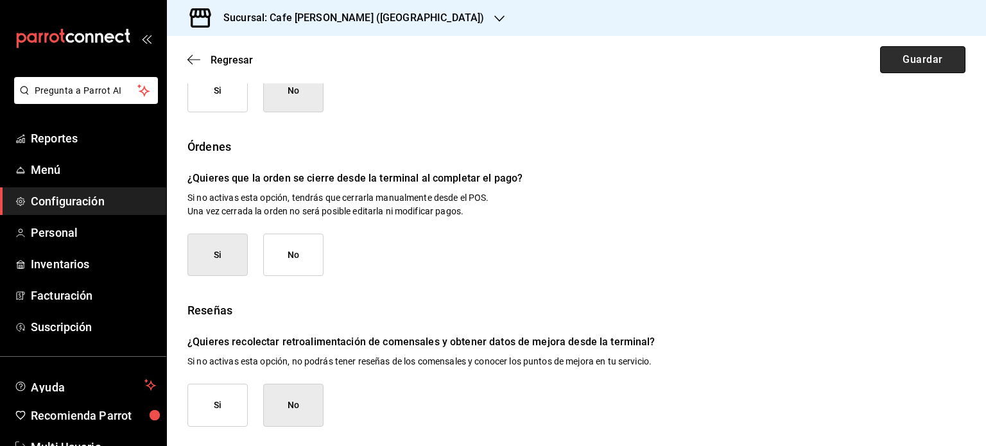
click at [912, 57] on button "Guardar" at bounding box center [922, 59] width 85 height 27
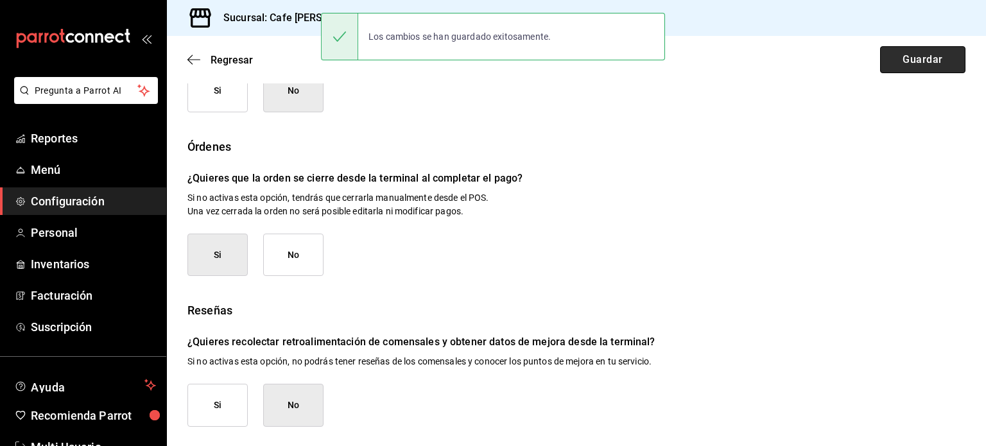
click at [912, 57] on button "Guardar" at bounding box center [922, 59] width 85 height 27
click at [213, 60] on span "Regresar" at bounding box center [232, 60] width 42 height 12
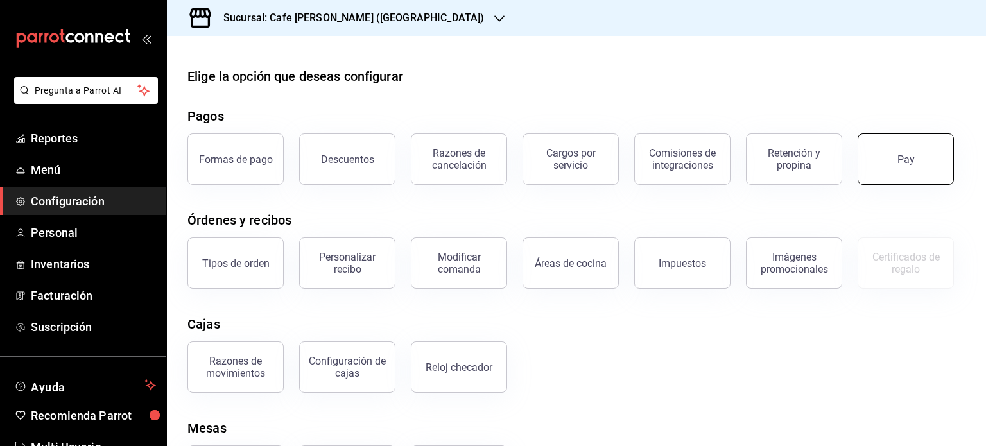
click at [909, 147] on button "Pay" at bounding box center [906, 159] width 96 height 51
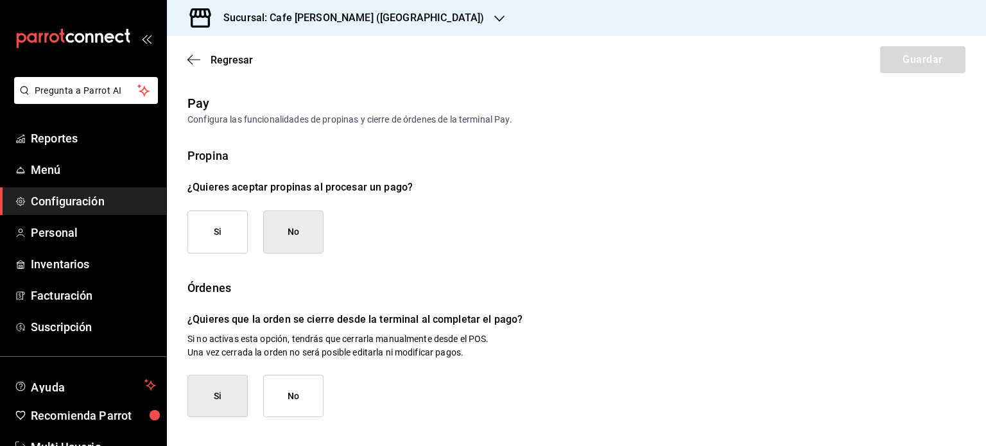
scroll to position [141, 0]
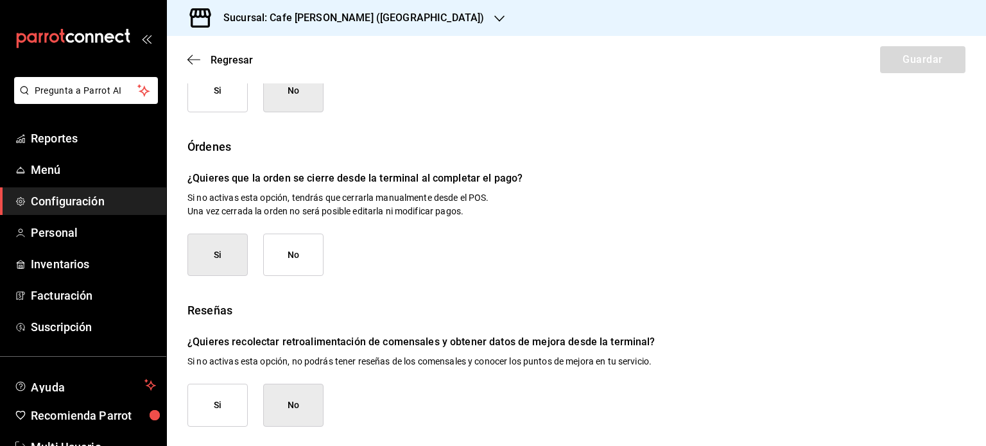
click at [364, 21] on h3 "Sucursal: Cafe [PERSON_NAME] ([GEOGRAPHIC_DATA])" at bounding box center [348, 17] width 271 height 15
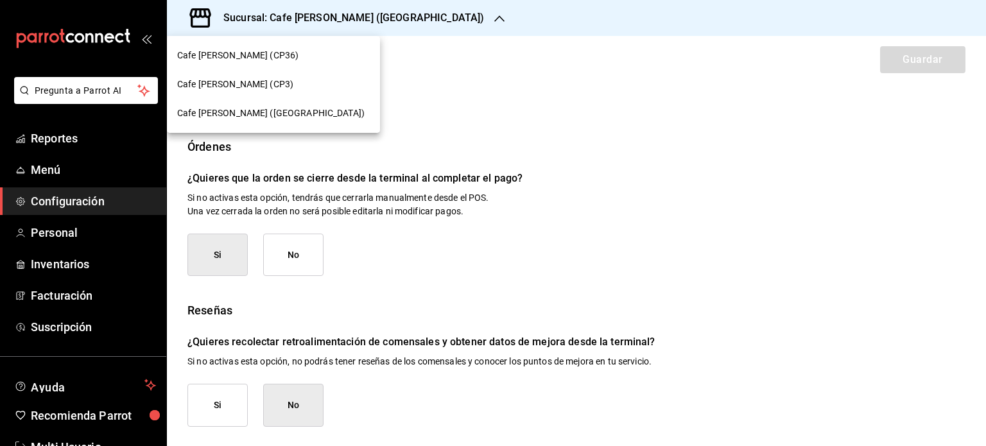
click at [244, 88] on span "Cafe [PERSON_NAME] (CP3)" at bounding box center [235, 84] width 116 height 13
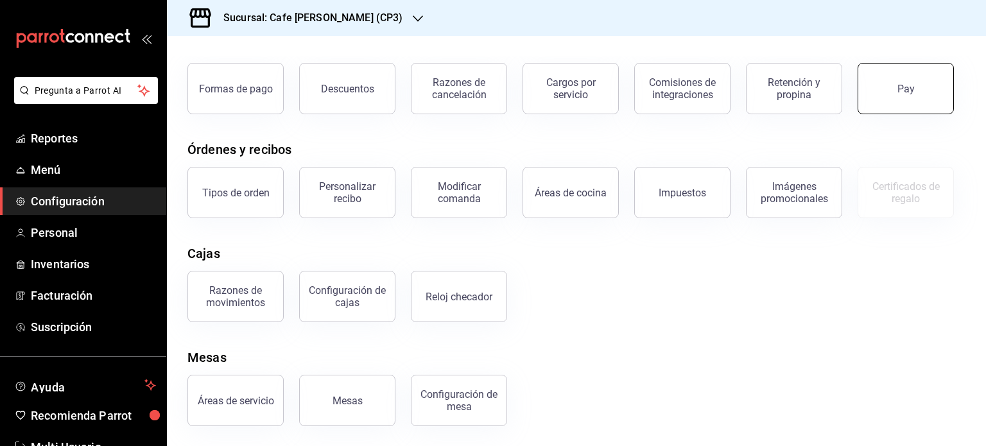
scroll to position [71, 0]
click at [885, 81] on button "Pay" at bounding box center [906, 87] width 96 height 51
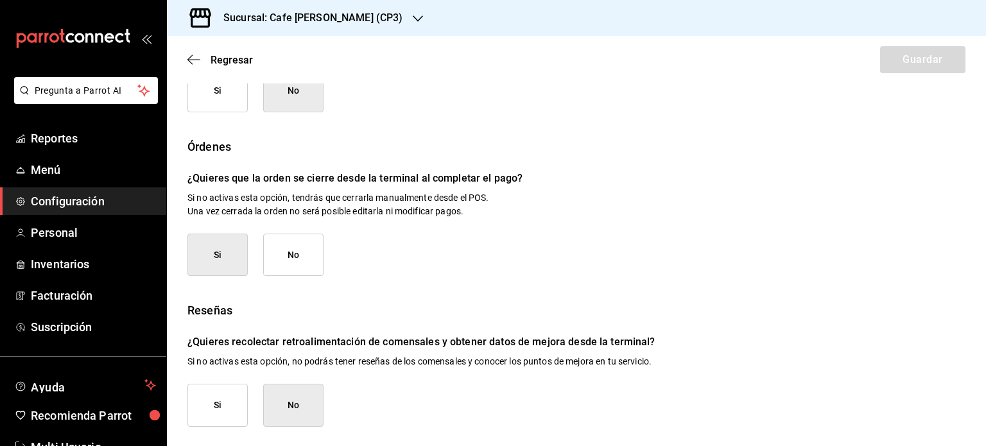
scroll to position [141, 0]
click at [331, 20] on h3 "Sucursal: Cafe [PERSON_NAME] (CP3)" at bounding box center [307, 17] width 189 height 15
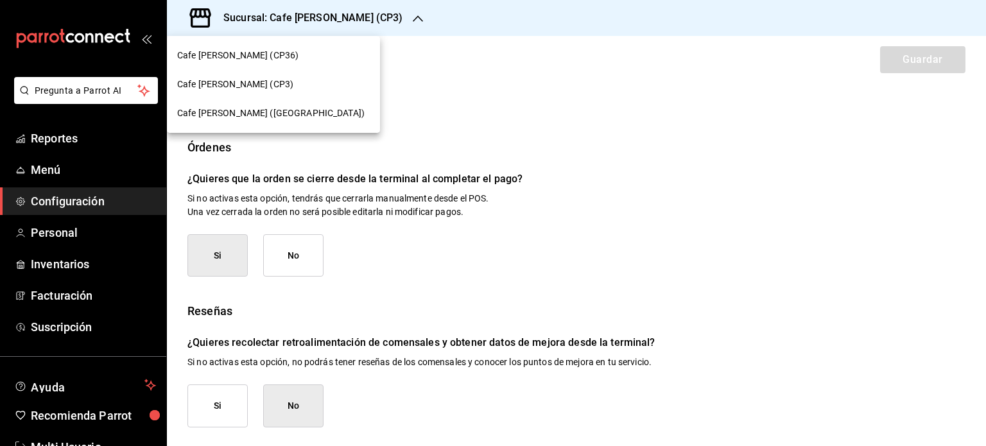
click at [260, 58] on span "Cafe [PERSON_NAME] (CP36)" at bounding box center [237, 55] width 121 height 13
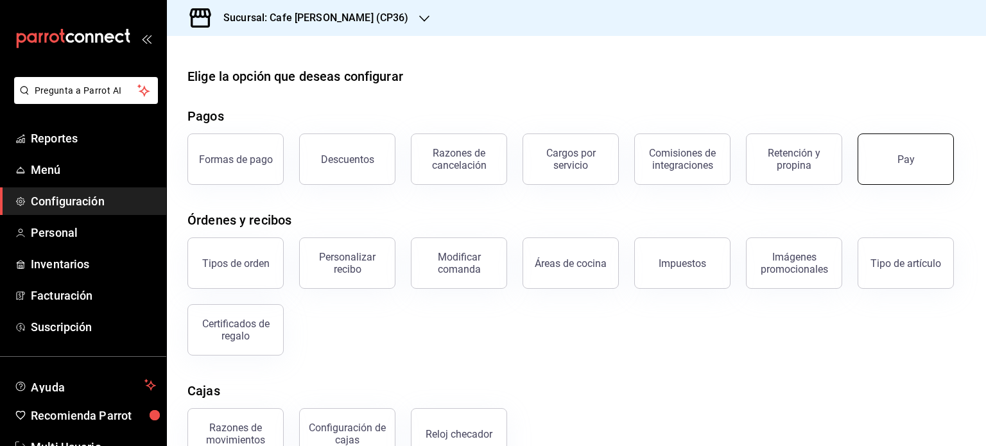
click at [898, 155] on button "Pay" at bounding box center [906, 159] width 96 height 51
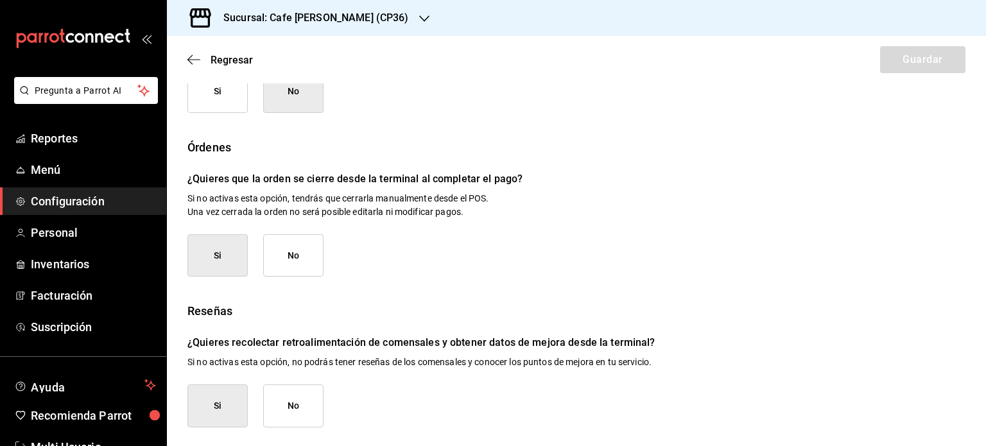
scroll to position [140, 0]
click at [316, 419] on button "No" at bounding box center [293, 406] width 60 height 43
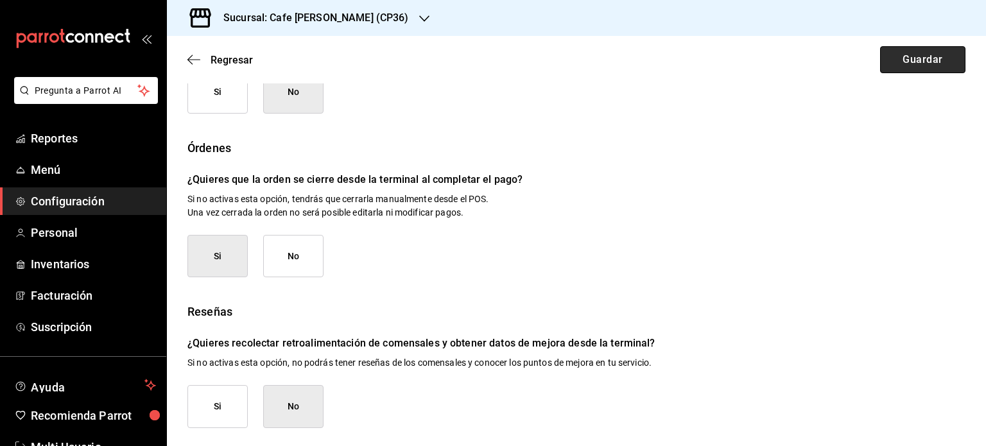
click at [916, 57] on button "Guardar" at bounding box center [922, 59] width 85 height 27
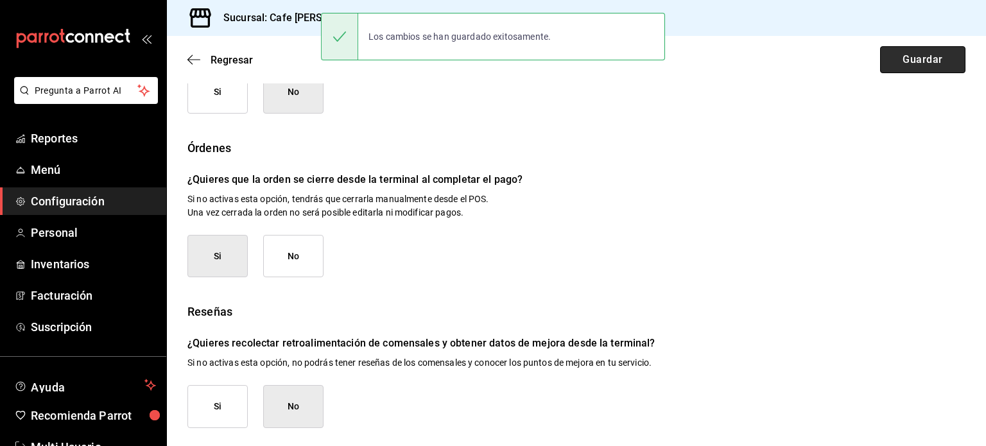
click at [916, 57] on button "Guardar" at bounding box center [922, 59] width 85 height 27
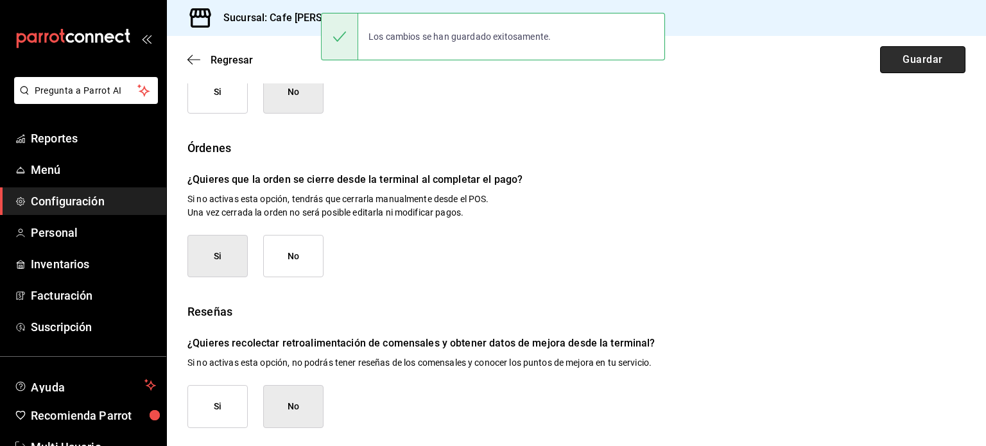
click at [916, 57] on button "Guardar" at bounding box center [922, 59] width 85 height 27
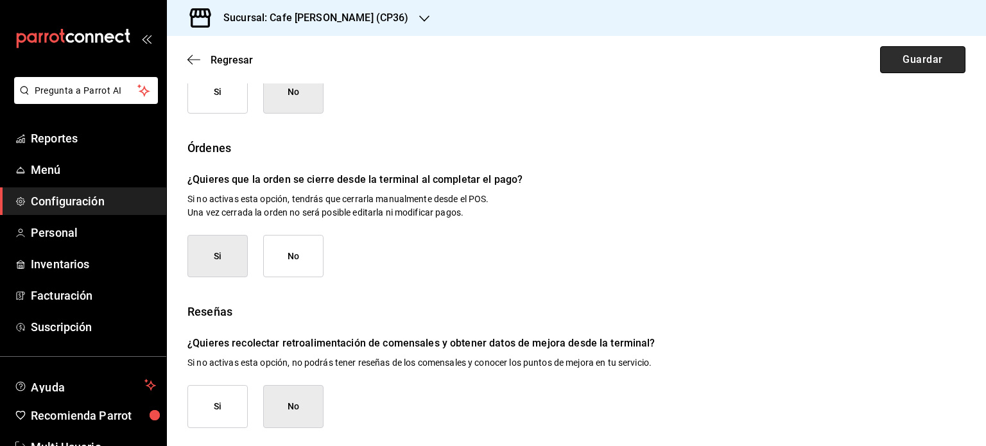
click at [916, 57] on button "Guardar" at bounding box center [922, 59] width 85 height 27
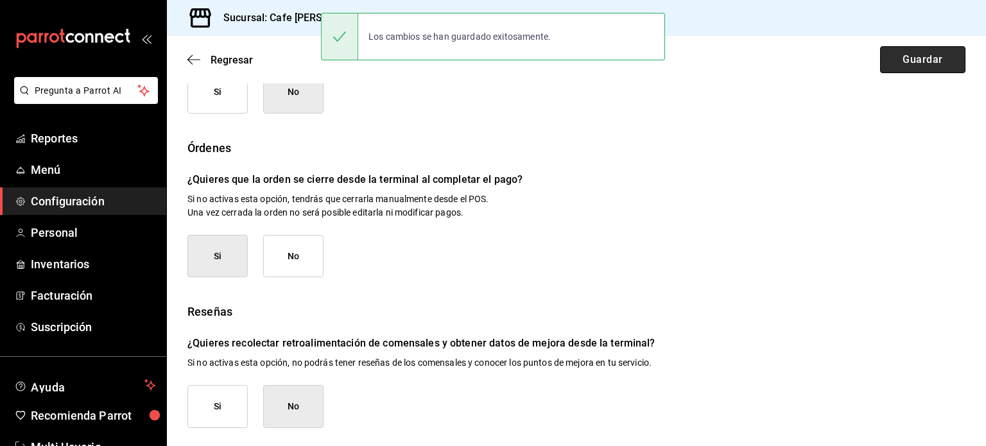
click at [916, 57] on button "Guardar" at bounding box center [922, 59] width 85 height 27
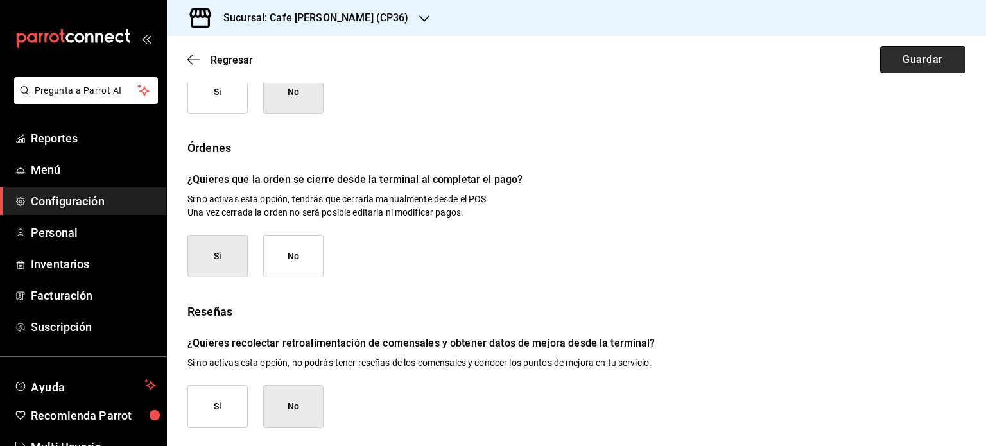
click at [916, 57] on button "Guardar" at bounding box center [922, 59] width 85 height 27
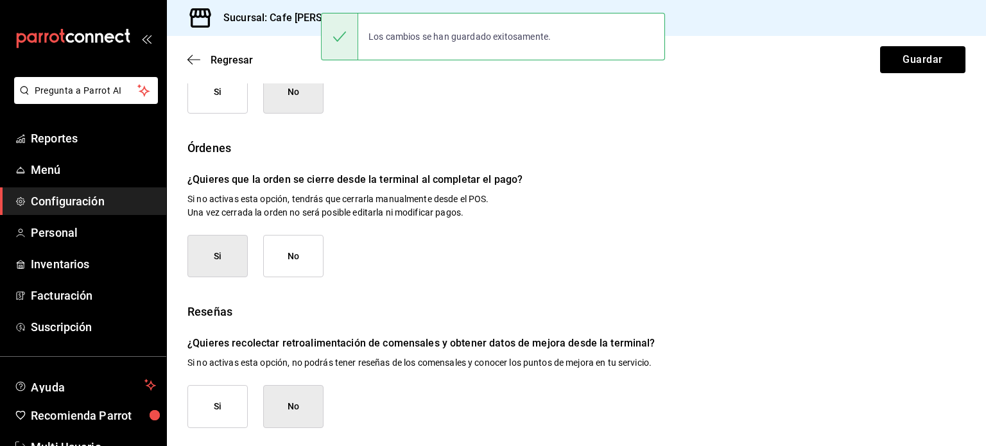
click at [627, 173] on p "¿Quieres que la orden se cierre desde la terminal al completar el pago?" at bounding box center [577, 179] width 778 height 15
